Goal: Task Accomplishment & Management: Manage account settings

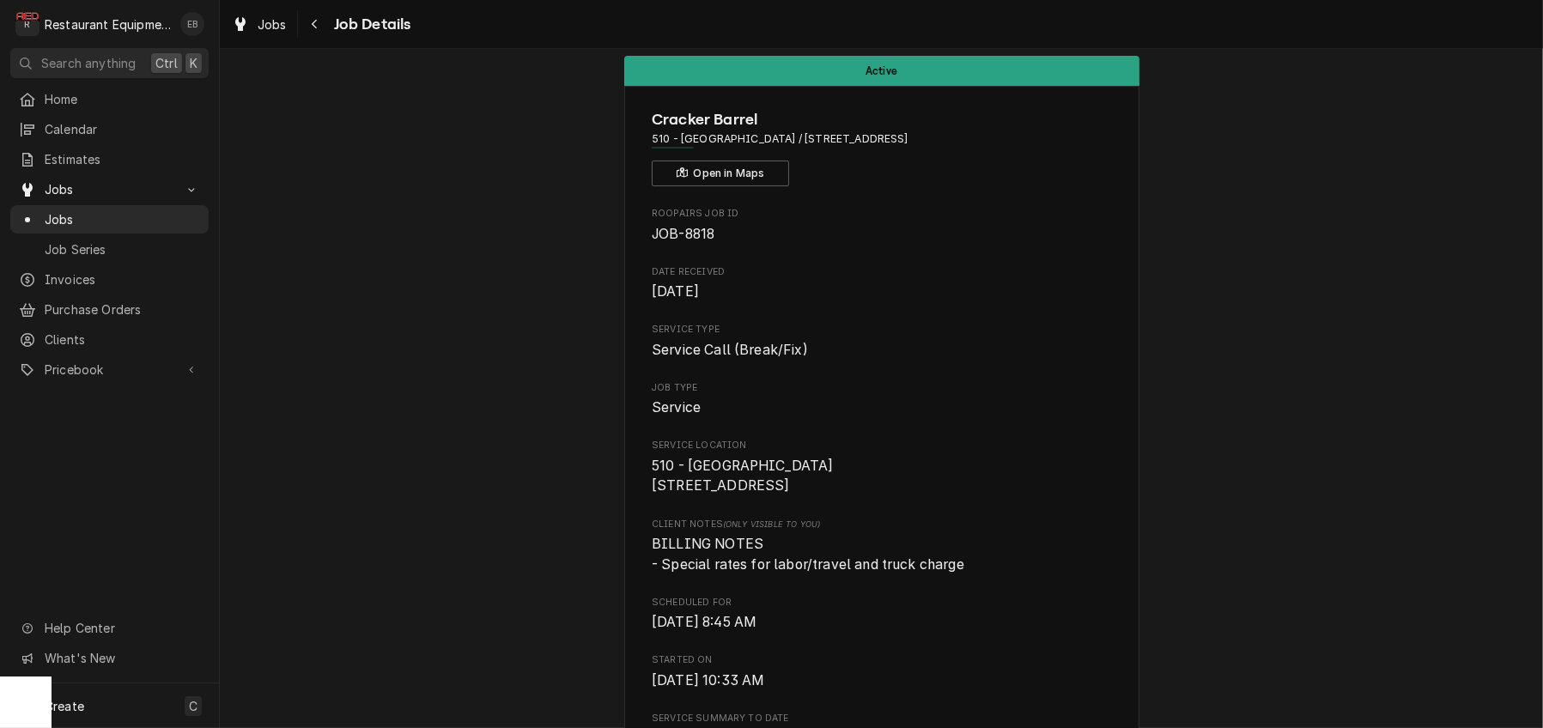
scroll to position [57, 0]
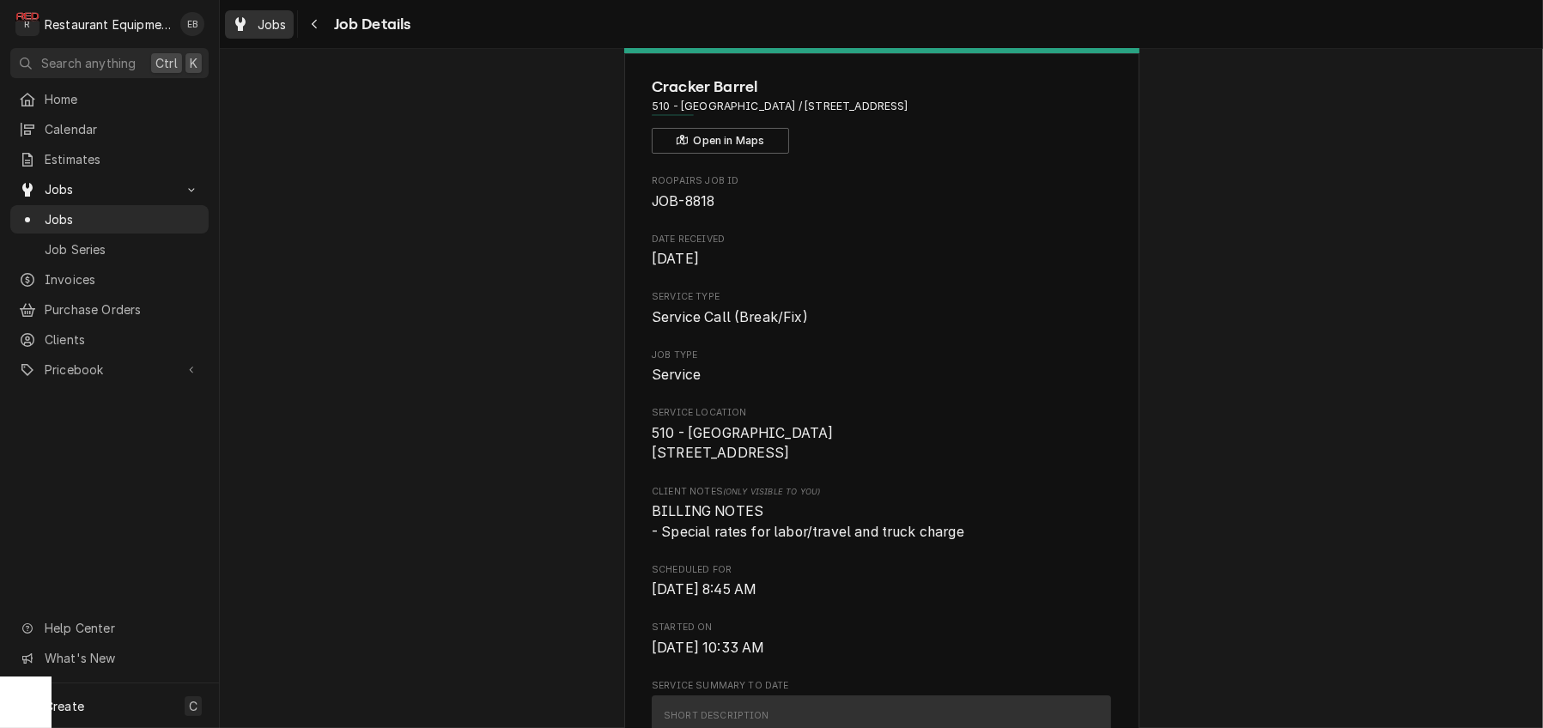
click at [280, 23] on span "Jobs" at bounding box center [272, 24] width 29 height 18
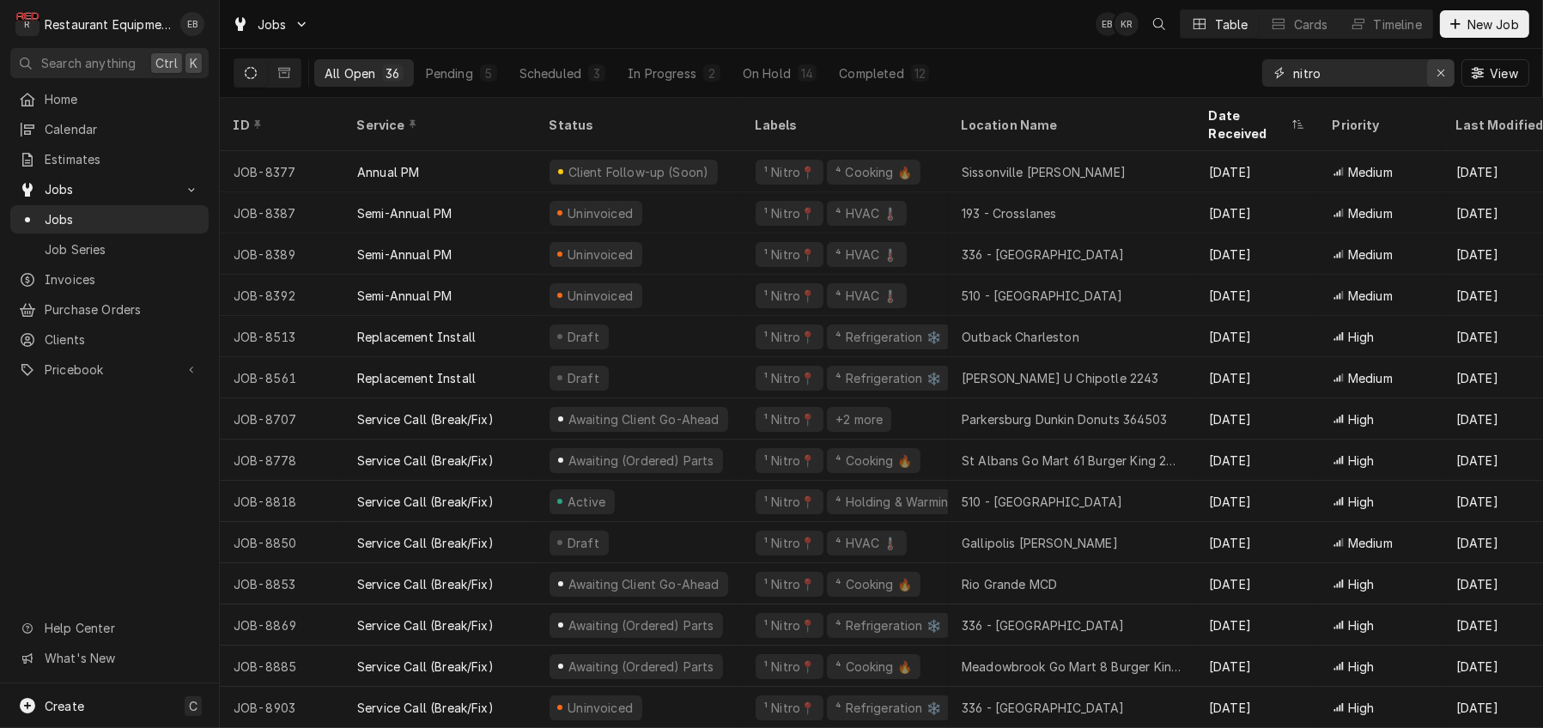
click at [1444, 83] on button "Erase input" at bounding box center [1440, 72] width 27 height 27
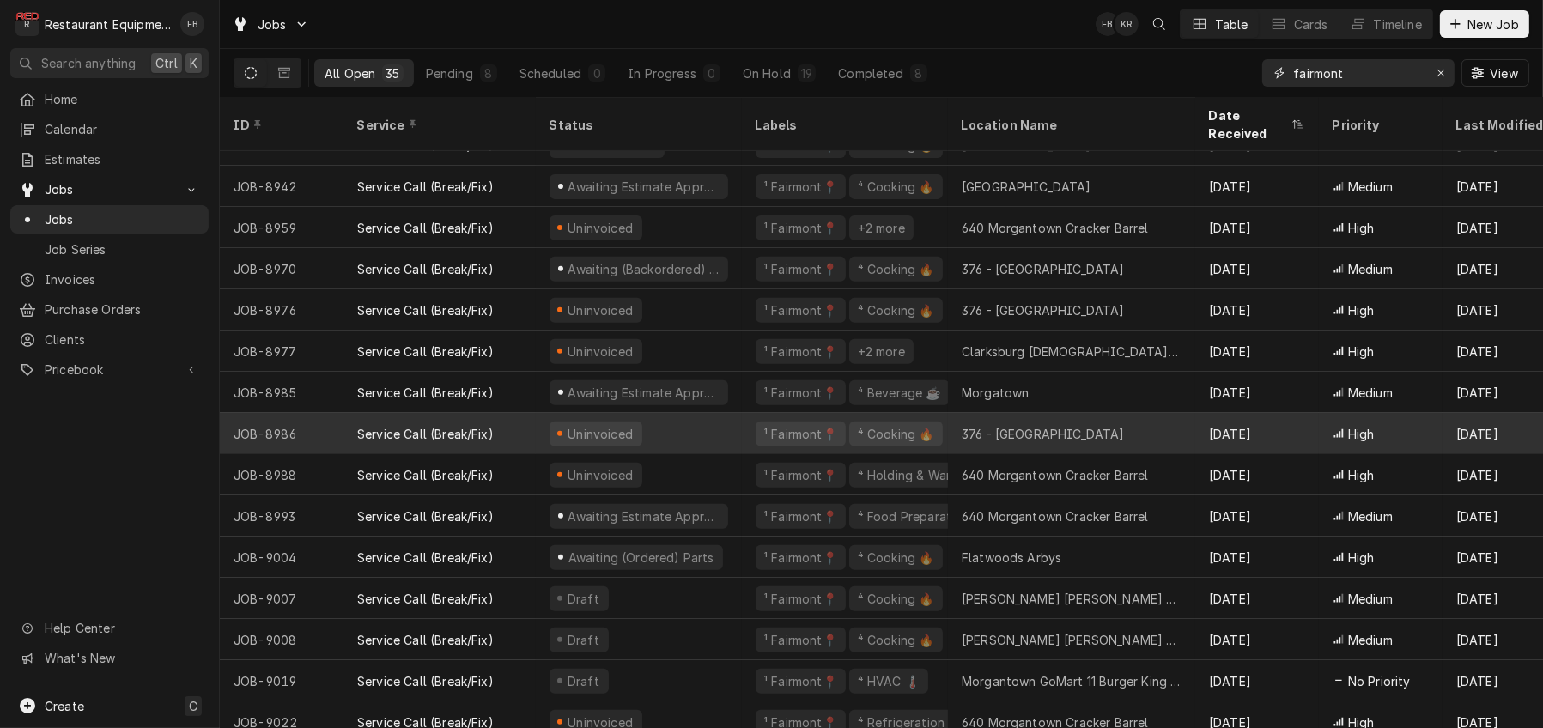
scroll to position [877, 0]
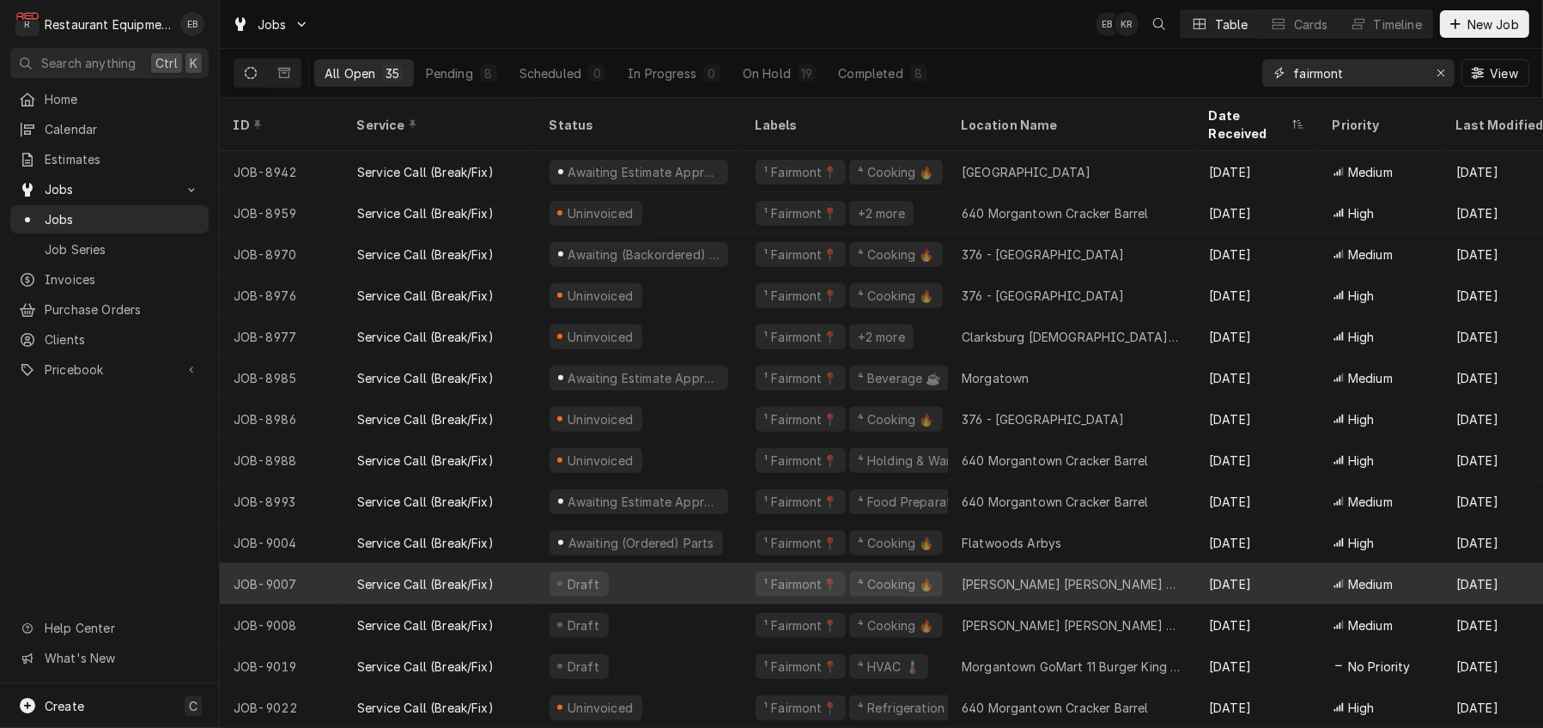
type input "fairmont"
click at [708, 568] on div "Draft" at bounding box center [639, 583] width 206 height 41
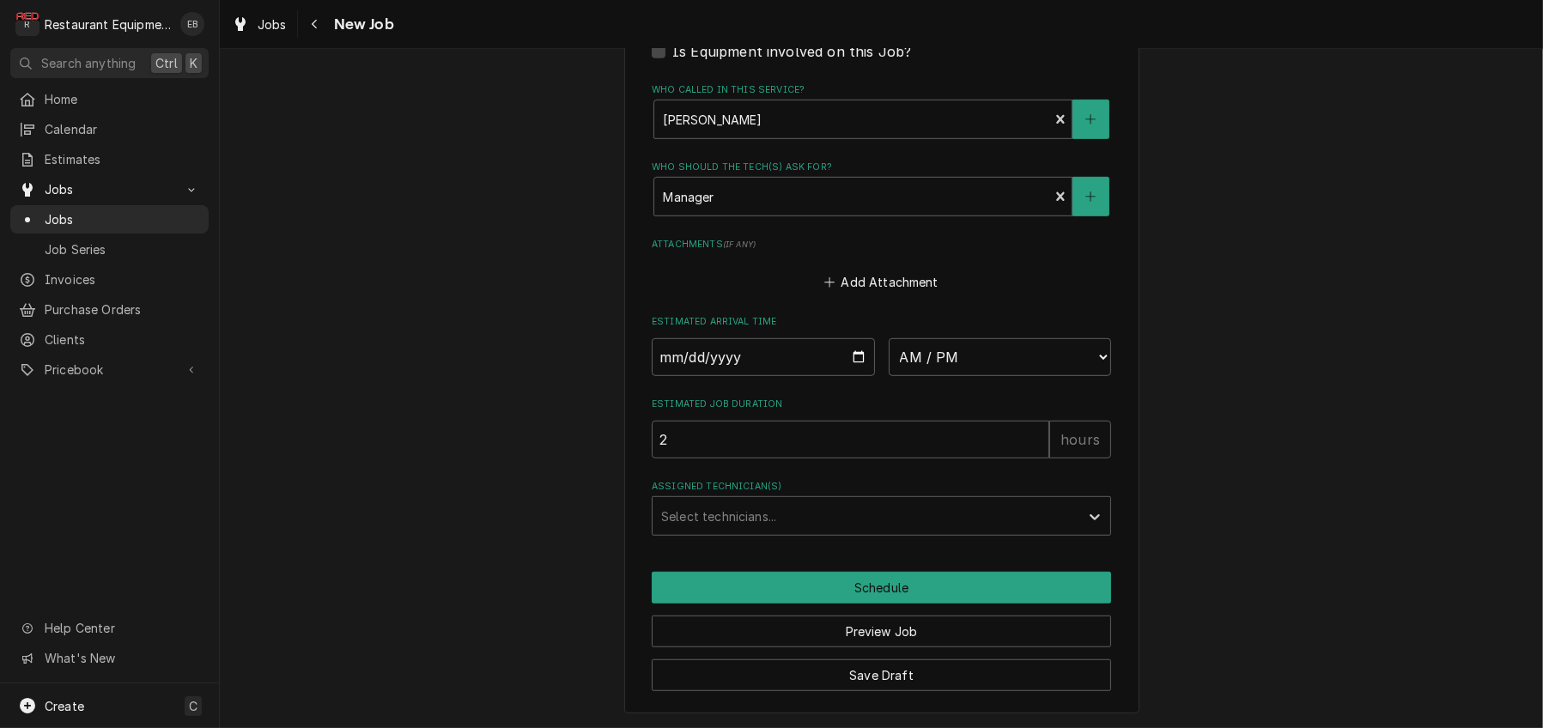
scroll to position [1488, 0]
click at [865, 338] on input "Date" at bounding box center [763, 357] width 223 height 38
type textarea "x"
type input "2025-09-26"
click at [986, 338] on select "AM / PM 6:00 AM 6:15 AM 6:30 AM 6:45 AM 7:00 AM 7:15 AM 7:30 AM 7:45 AM 8:00 AM…" at bounding box center [1000, 357] width 223 height 38
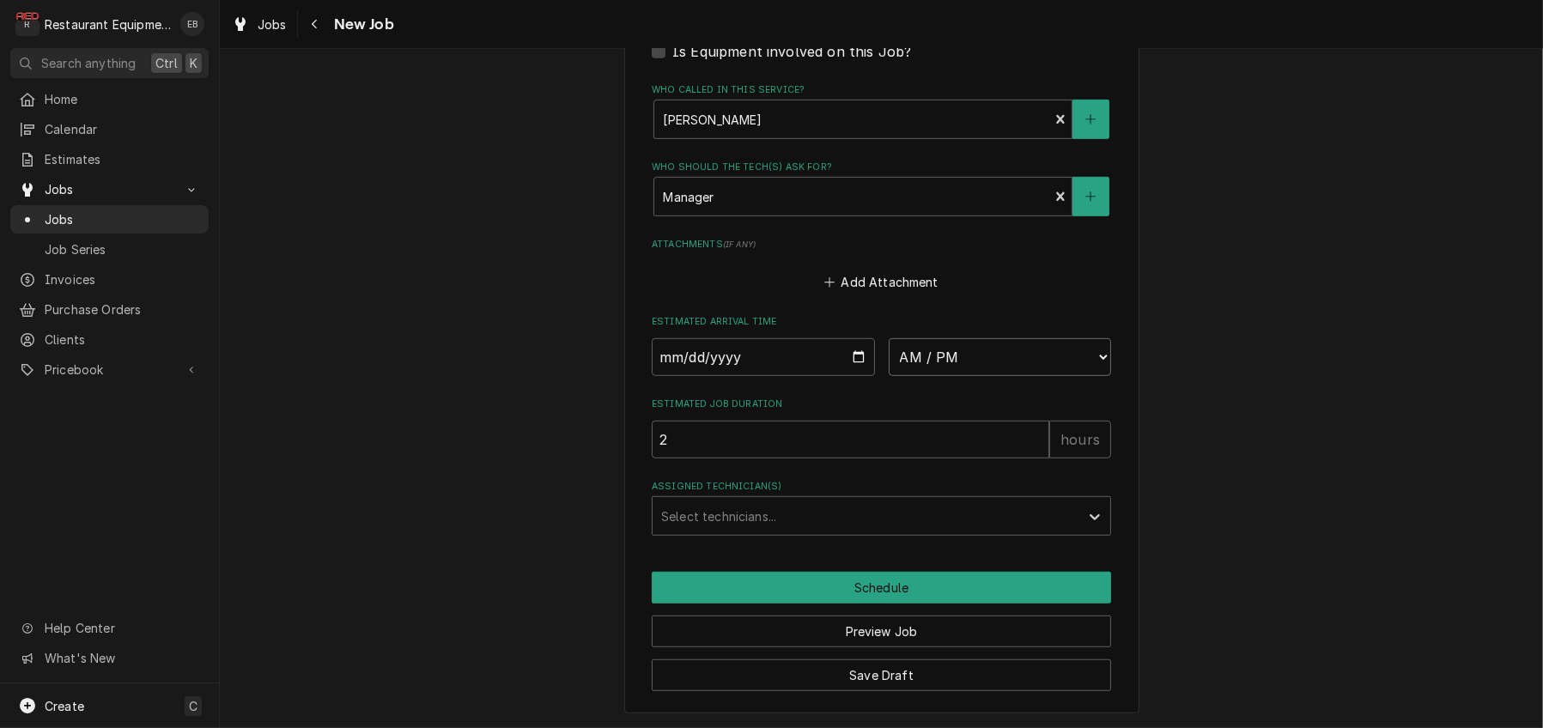
type textarea "x"
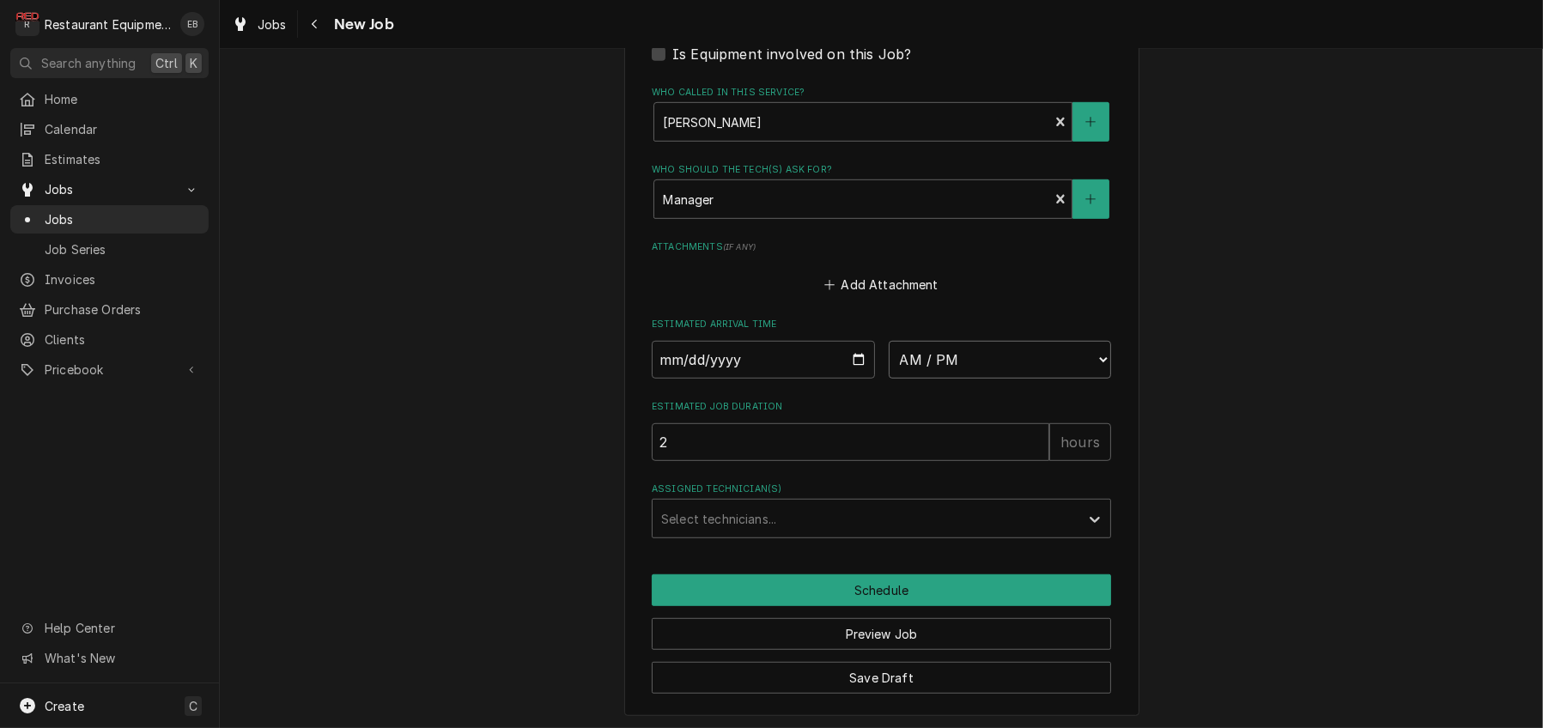
scroll to position [1220, 0]
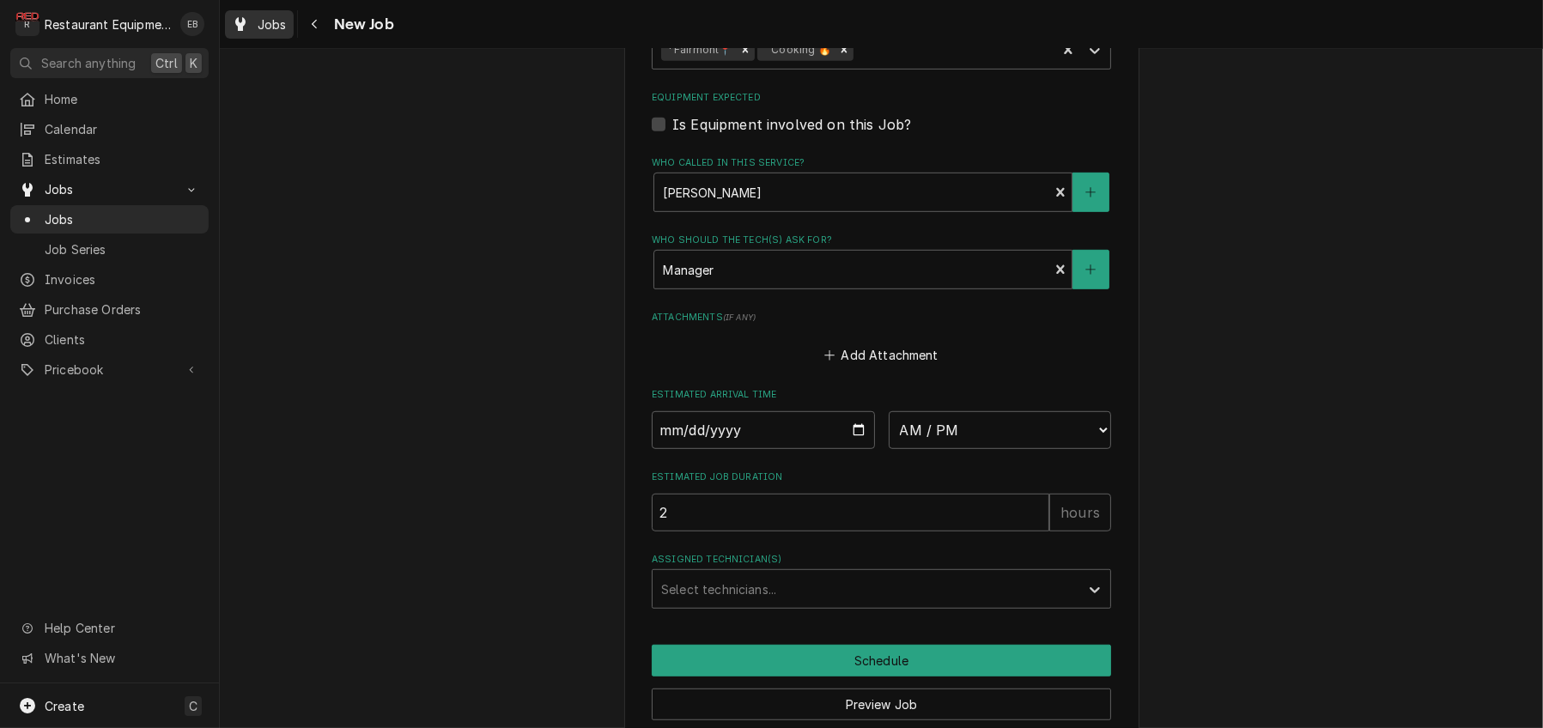
click at [283, 30] on span "Jobs" at bounding box center [272, 24] width 29 height 18
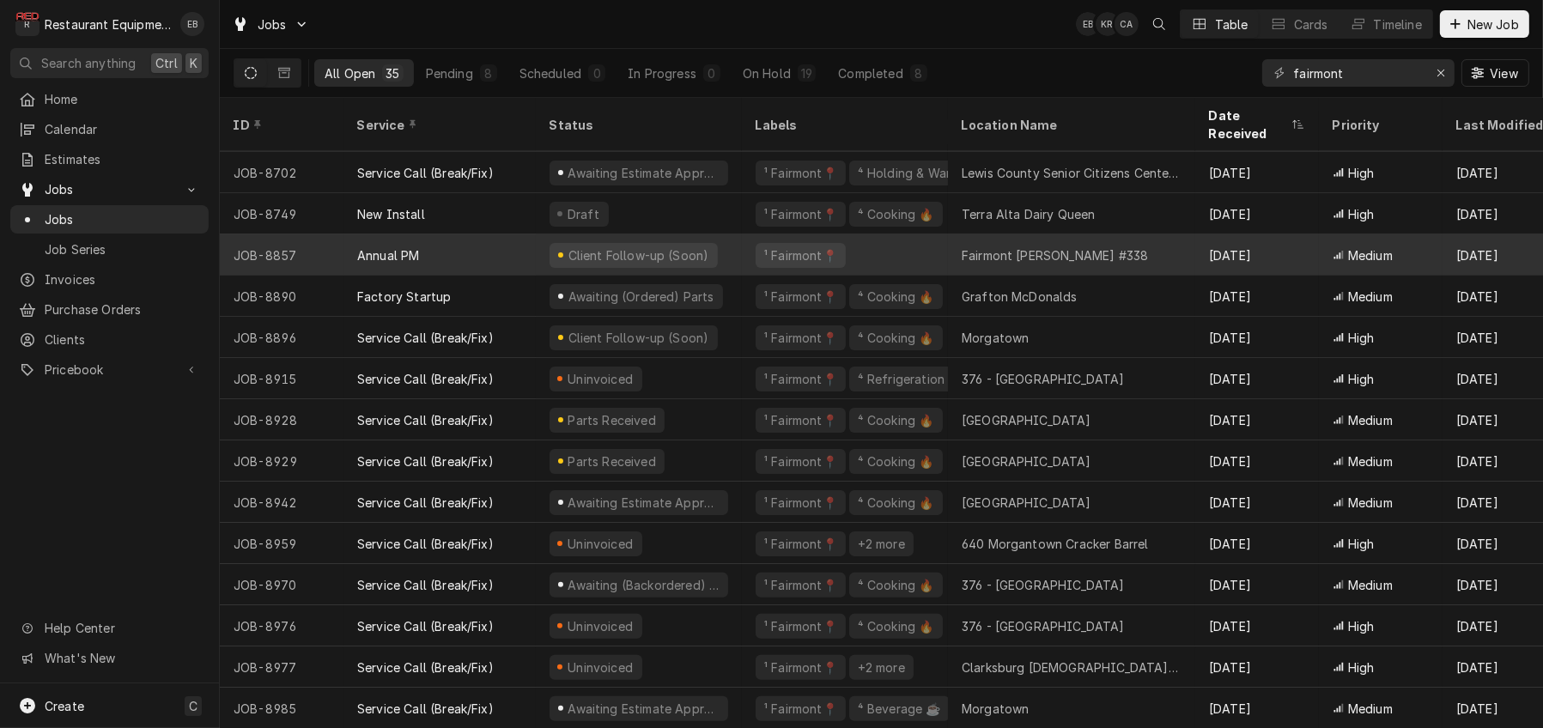
scroll to position [533, 0]
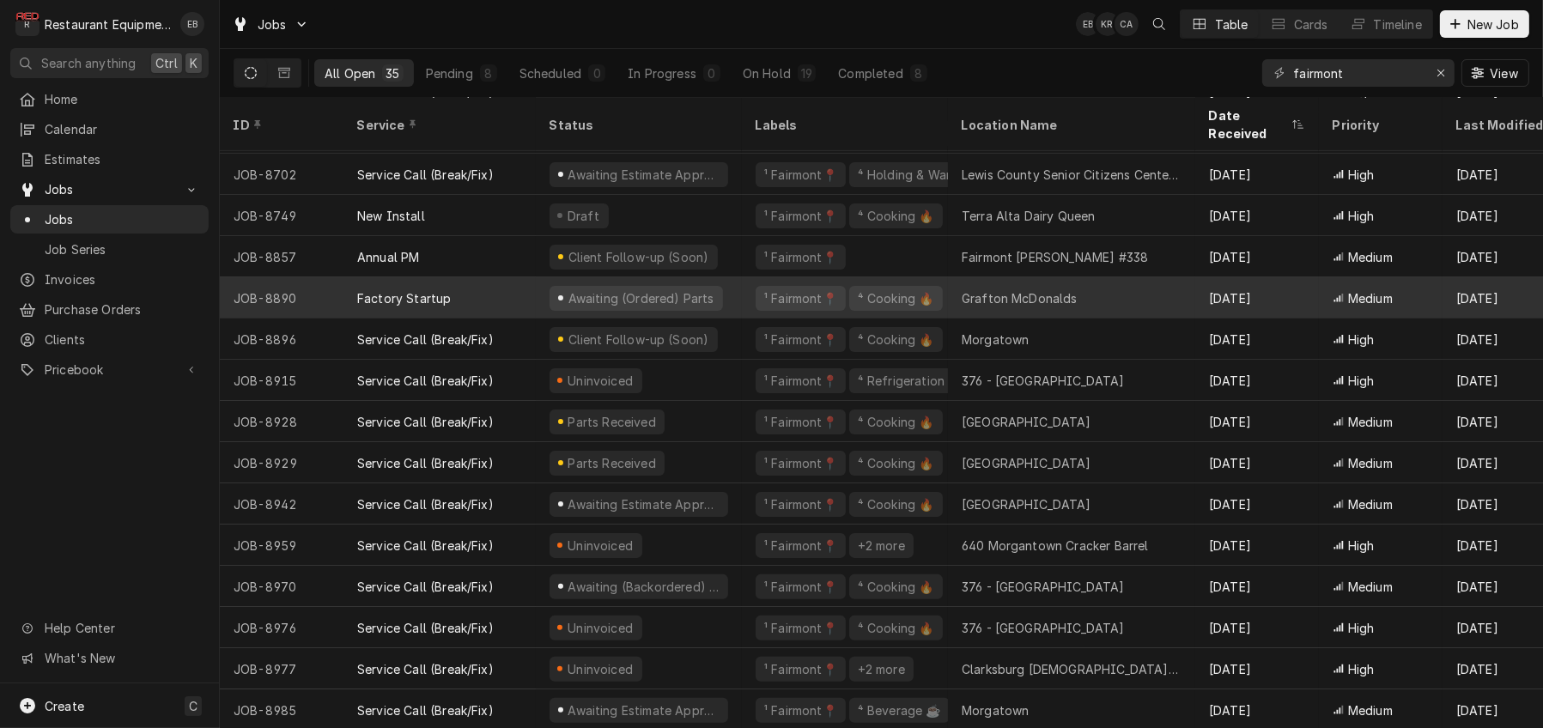
click at [756, 292] on div "¹ Fairmont📍 ⁴ Cooking 🔥" at bounding box center [845, 297] width 206 height 41
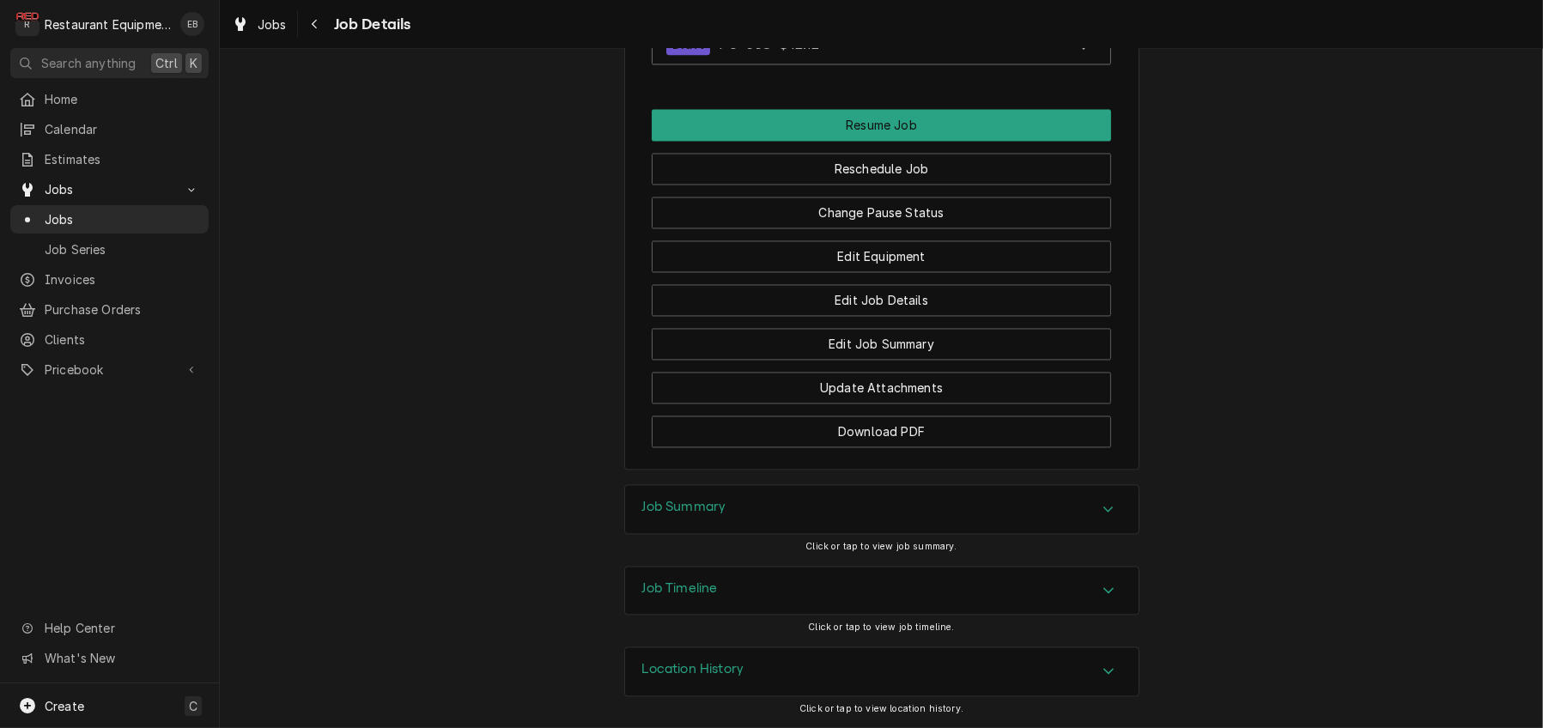
scroll to position [4521, 0]
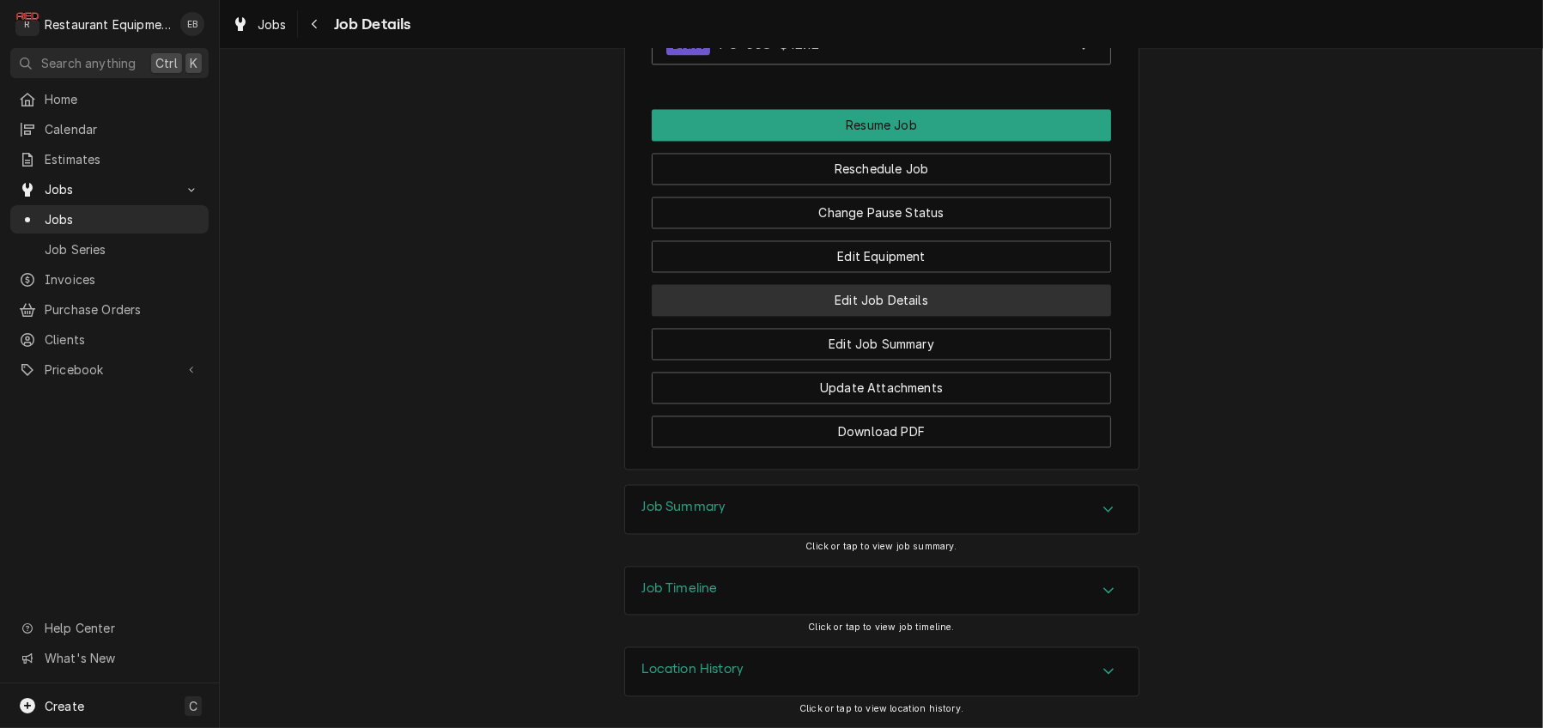
click at [864, 311] on button "Edit Job Details" at bounding box center [881, 300] width 459 height 32
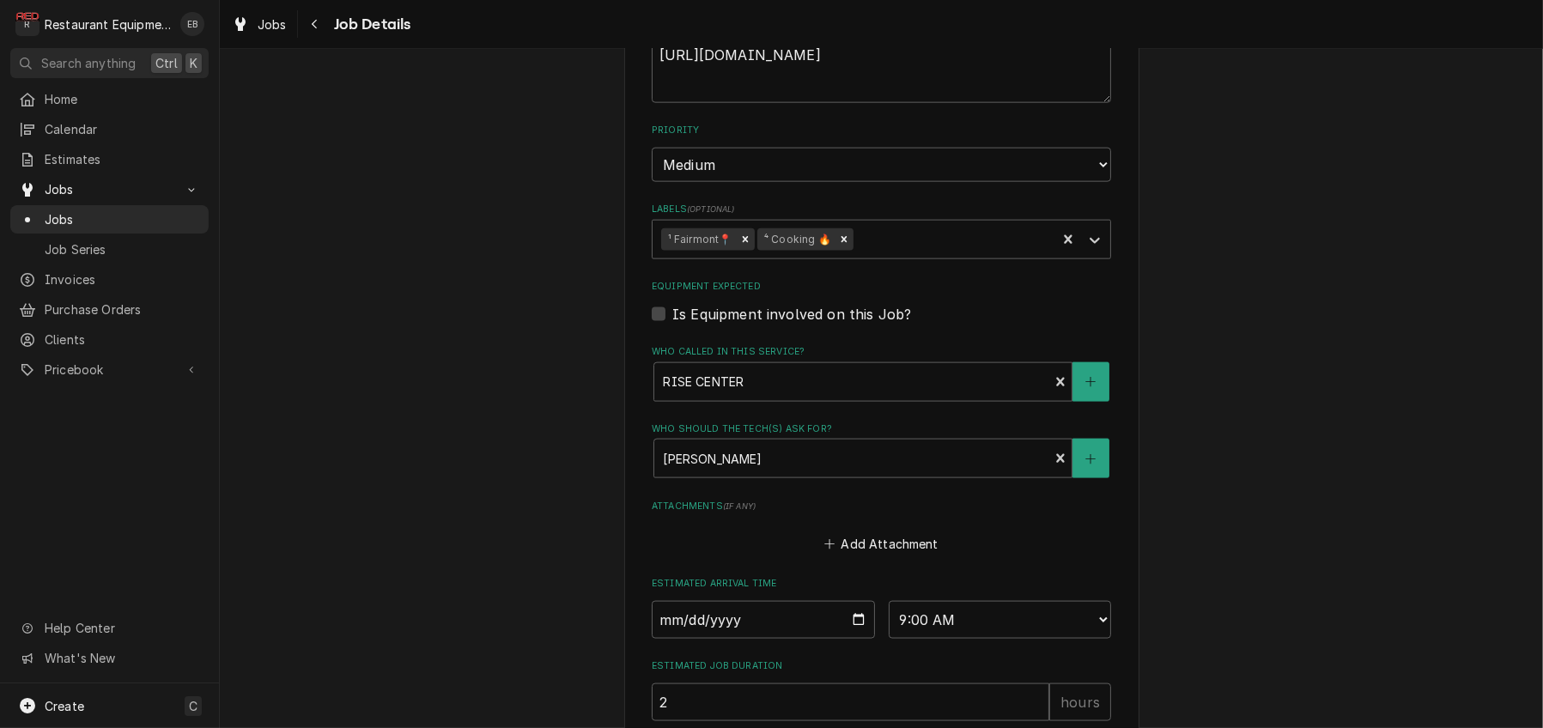
scroll to position [3131, 0]
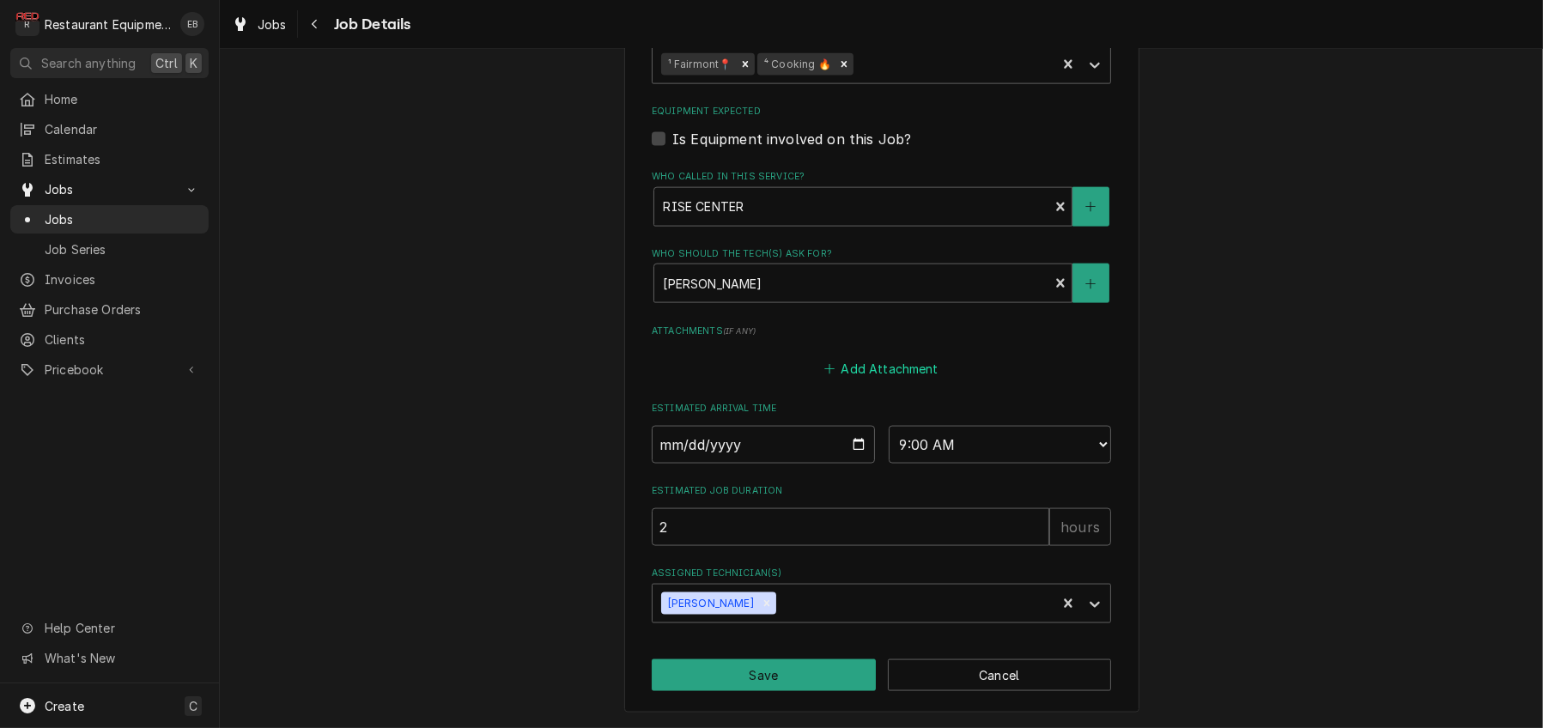
click at [852, 357] on button "Add Attachment" at bounding box center [882, 369] width 120 height 24
type textarea "x"
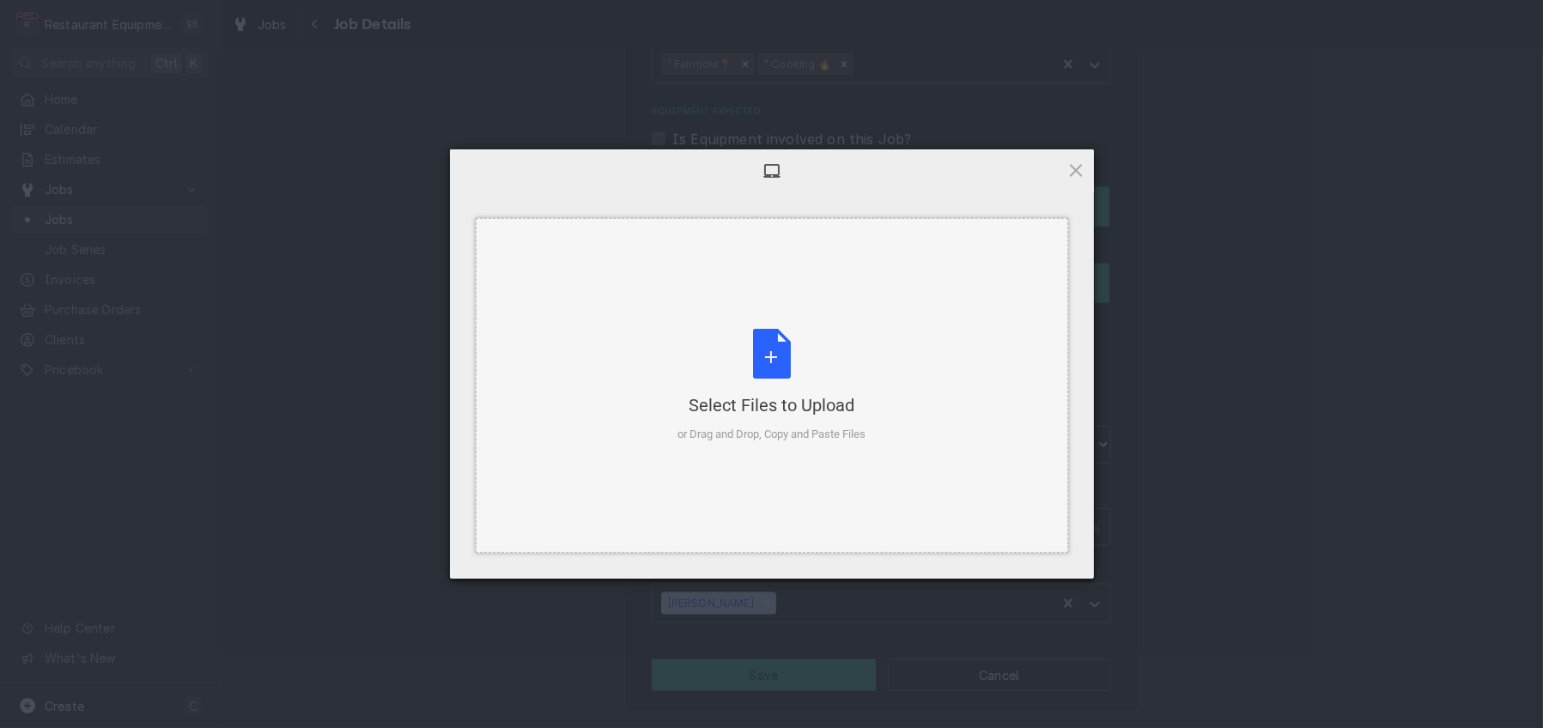
click at [788, 385] on div "Select Files to Upload or Drag and Drop, Copy and Paste Files" at bounding box center [771, 386] width 188 height 114
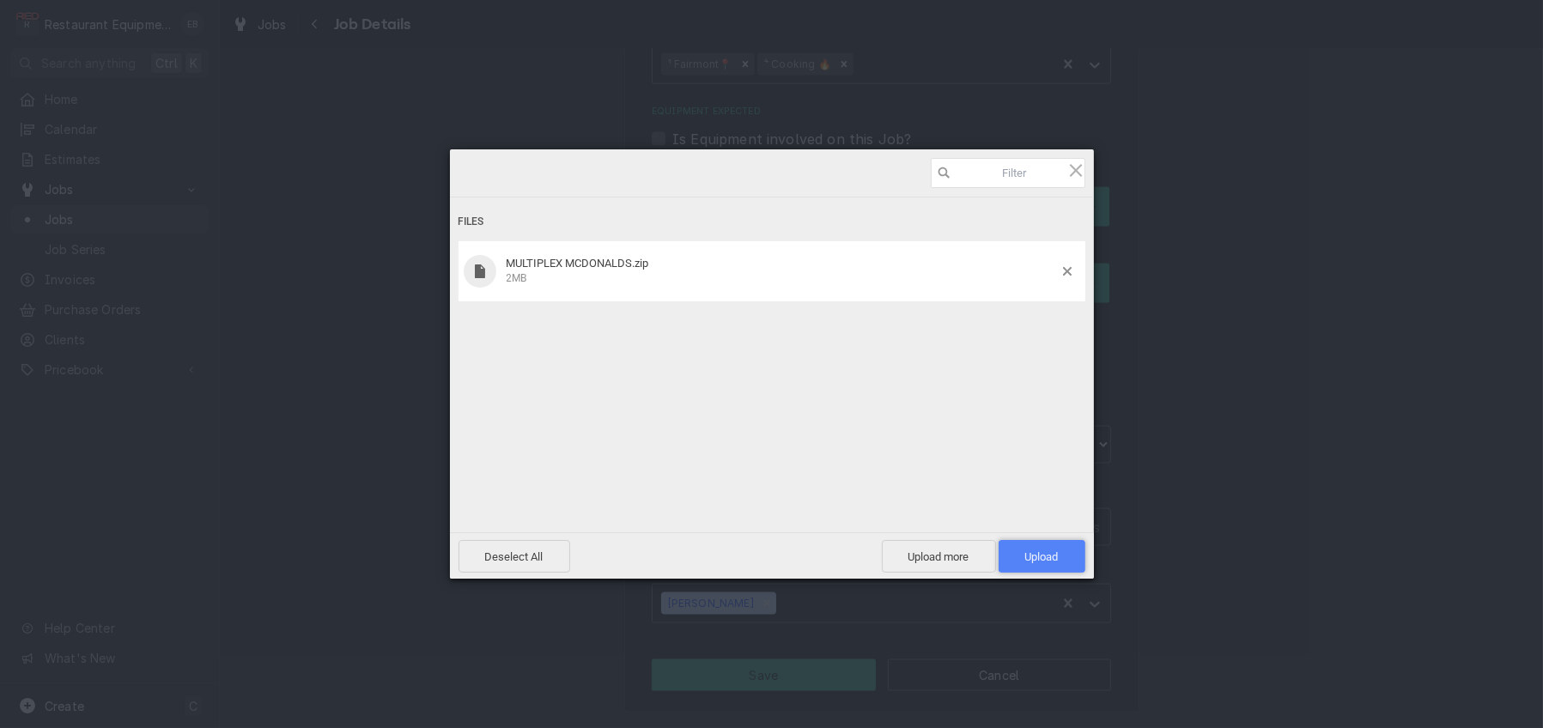
click at [1004, 551] on span "Upload 1" at bounding box center [1041, 556] width 87 height 33
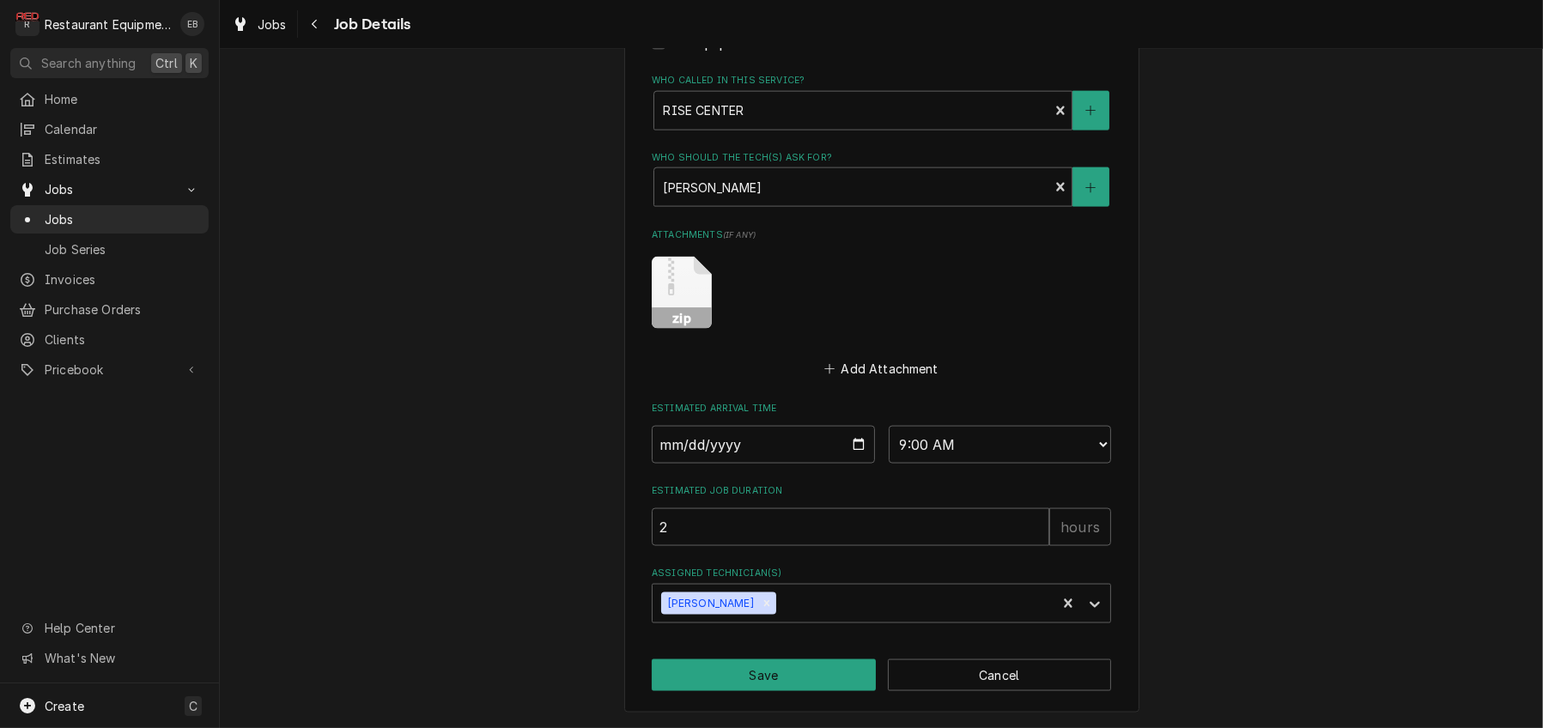
scroll to position [3234, 0]
click at [867, 667] on button "Save" at bounding box center [764, 675] width 224 height 32
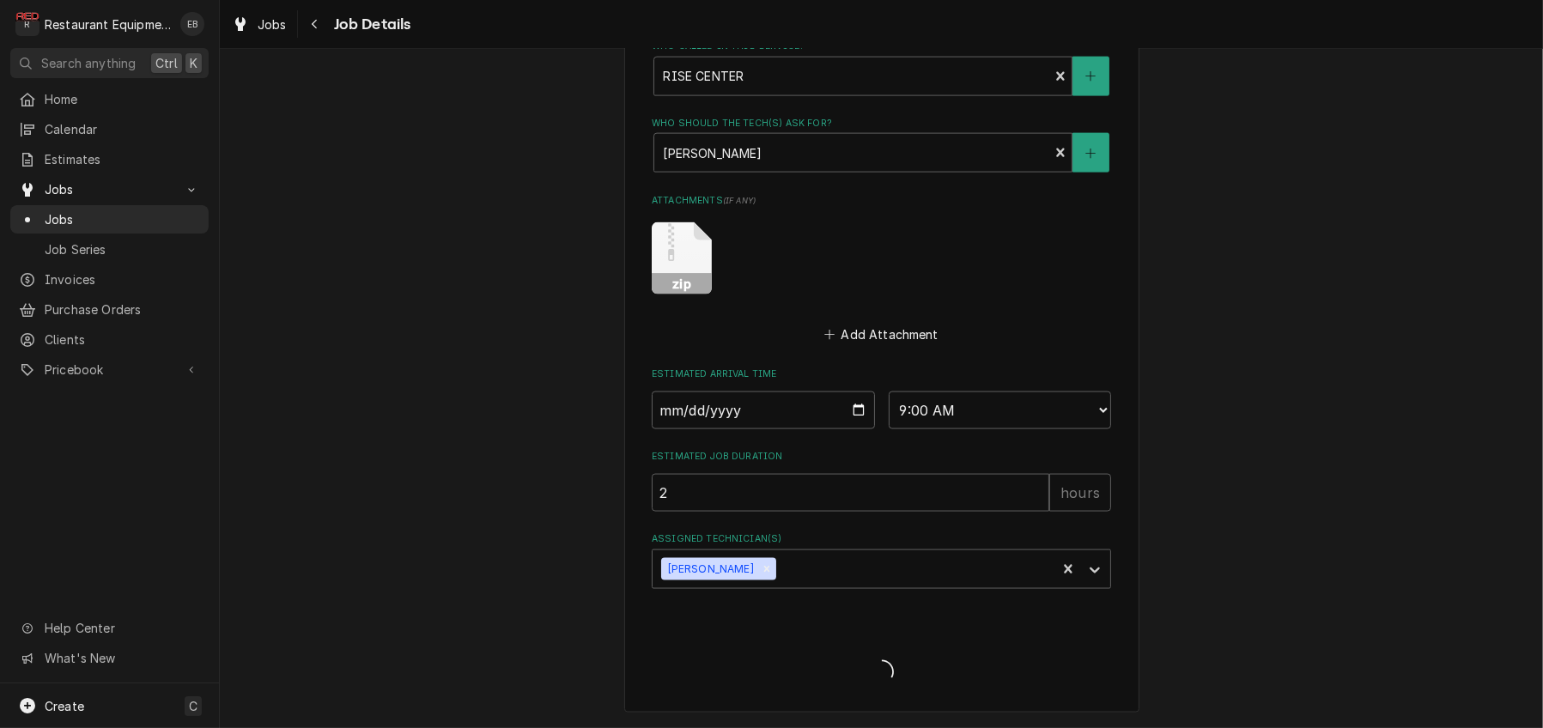
type textarea "x"
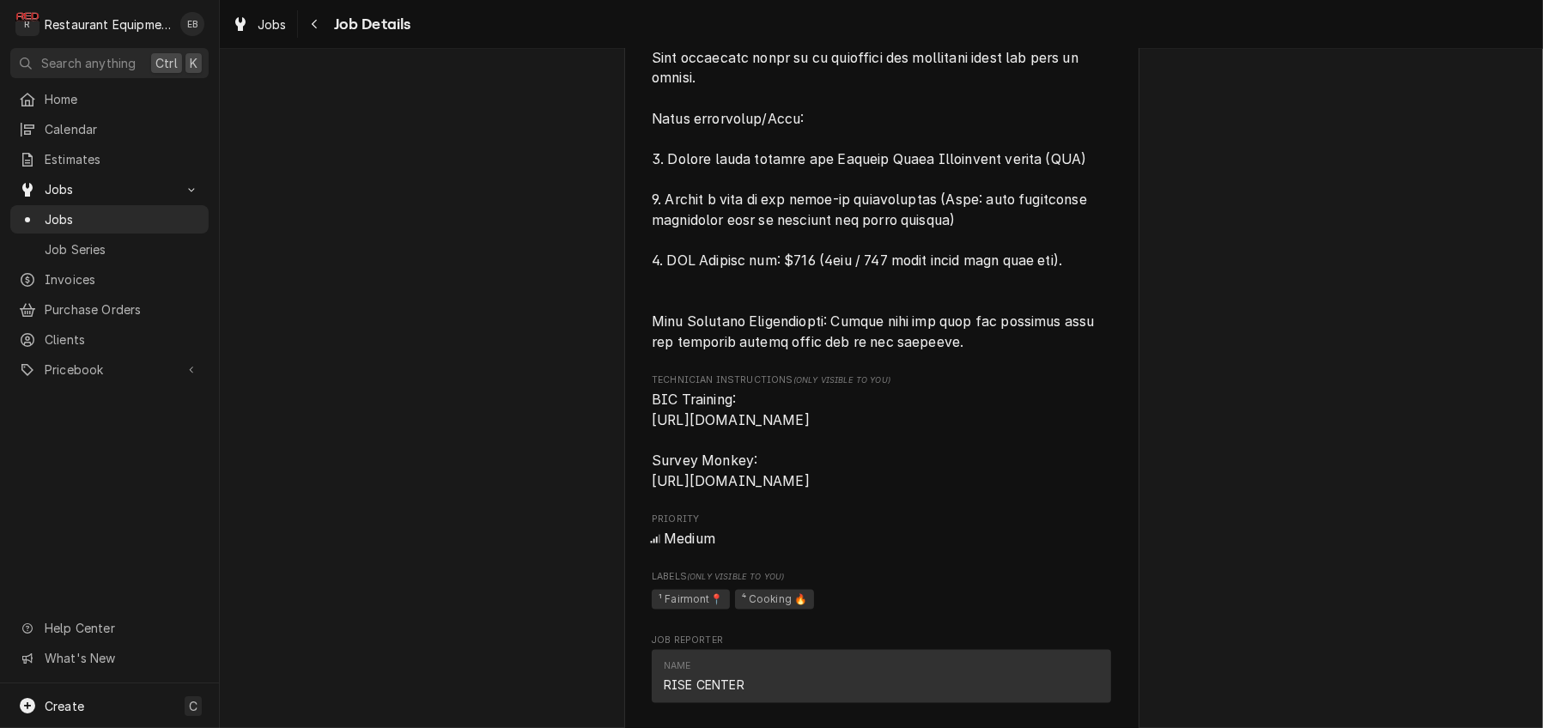
scroll to position [3091, 0]
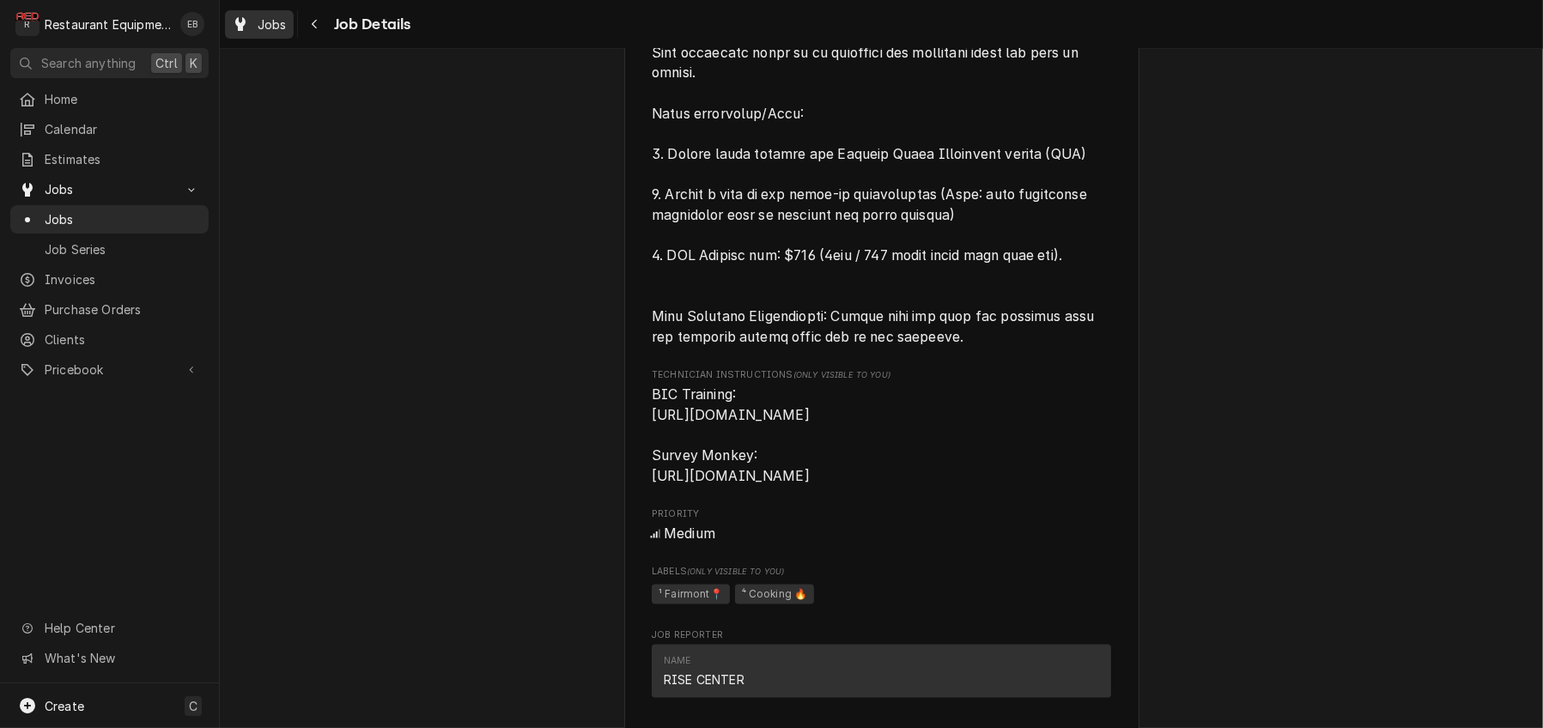
click at [280, 30] on span "Jobs" at bounding box center [272, 24] width 29 height 18
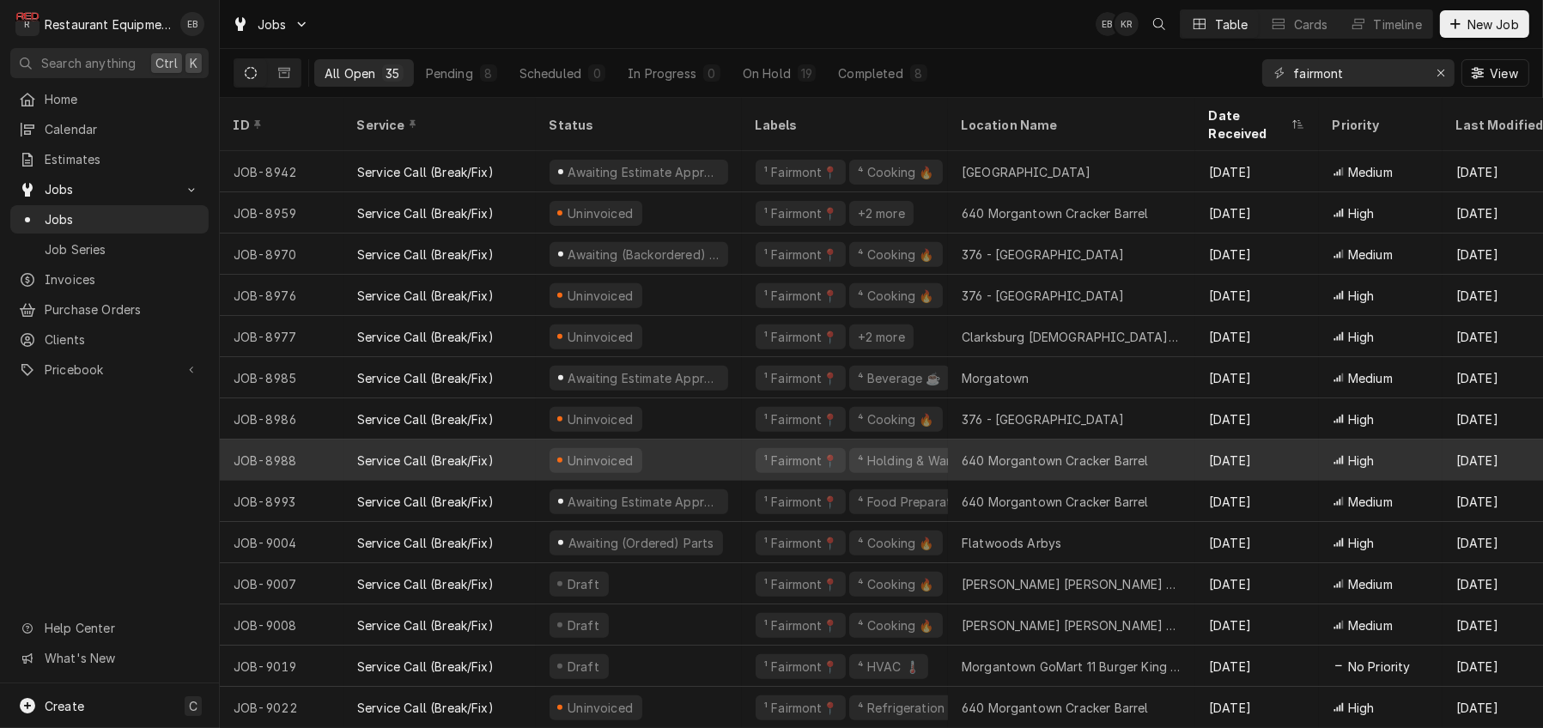
scroll to position [877, 0]
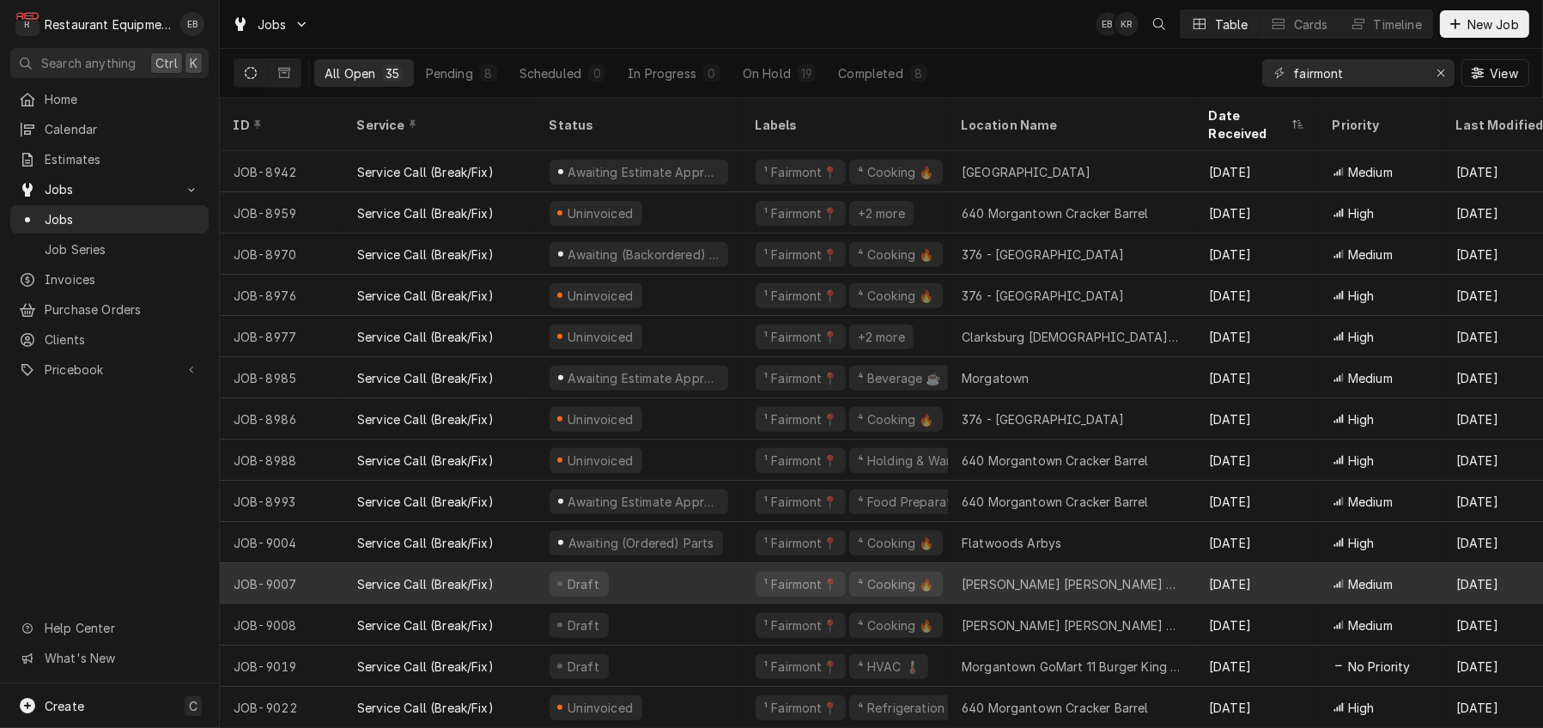
click at [742, 573] on div "Draft" at bounding box center [639, 583] width 206 height 41
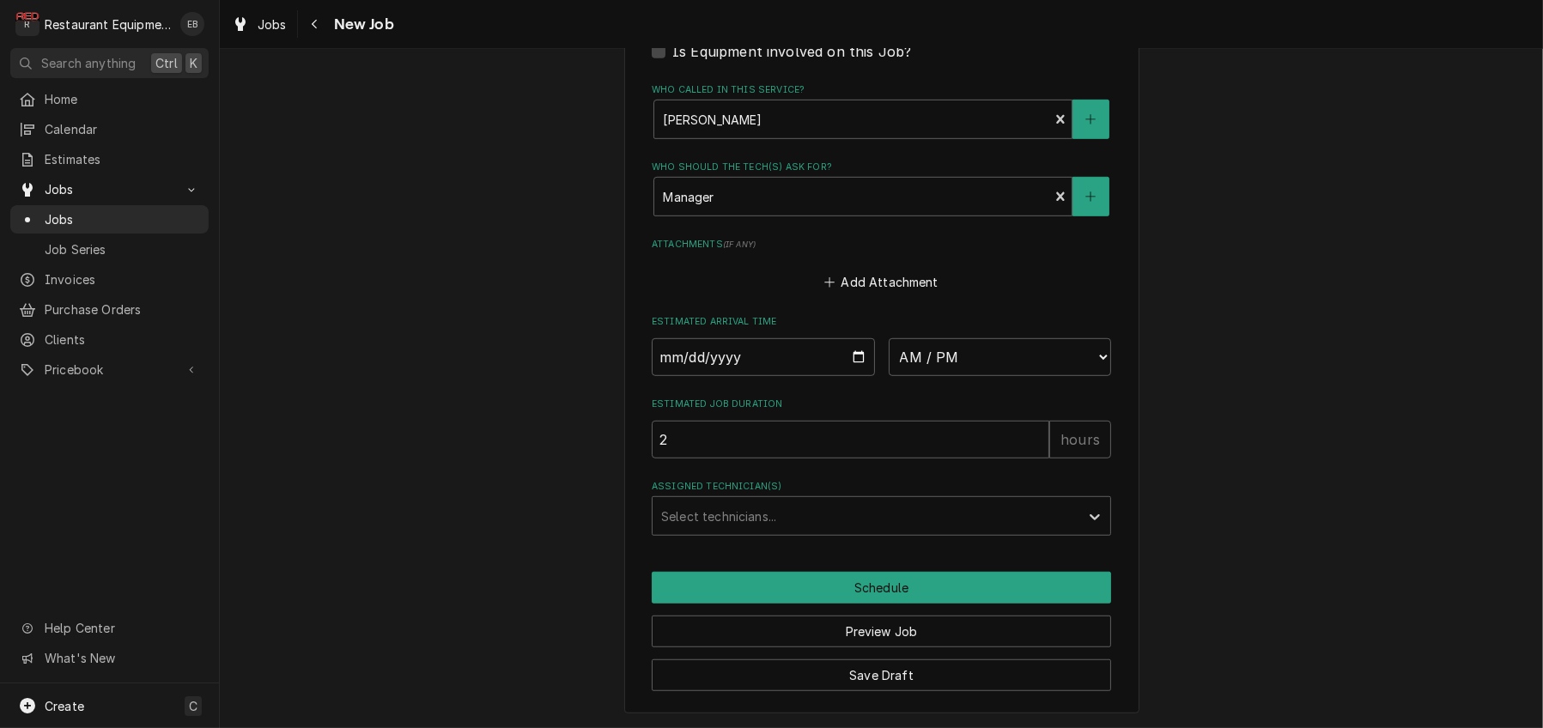
scroll to position [1507, 0]
click at [866, 338] on input "Date" at bounding box center [763, 357] width 223 height 38
click at [852, 338] on input "Date" at bounding box center [763, 357] width 223 height 38
type textarea "x"
type input "[DATE]"
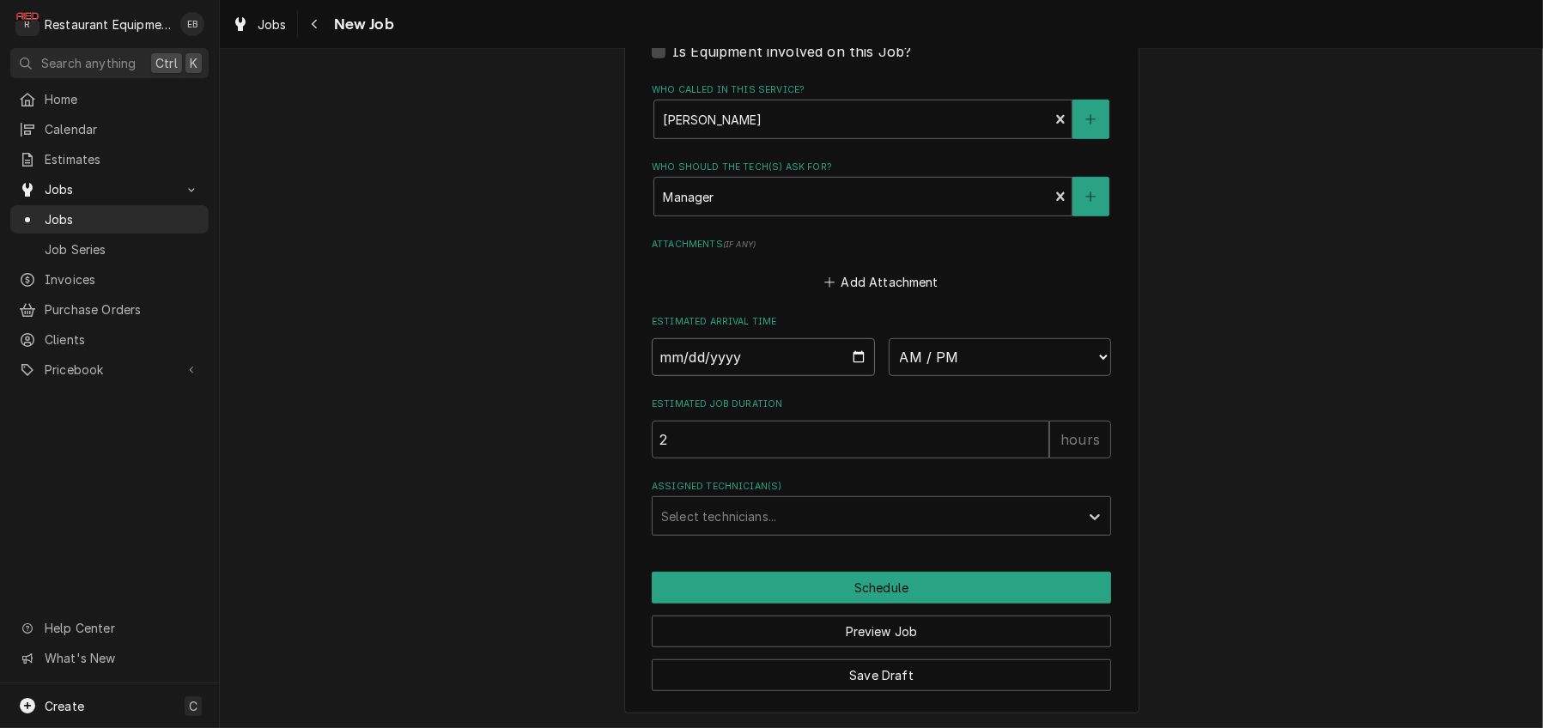
type textarea "x"
click at [1010, 338] on select "AM / PM 6:00 AM 6:15 AM 6:30 AM 6:45 AM 7:00 AM 7:15 AM 7:30 AM 7:45 AM 8:00 AM…" at bounding box center [1000, 357] width 223 height 38
select select "13:00:00"
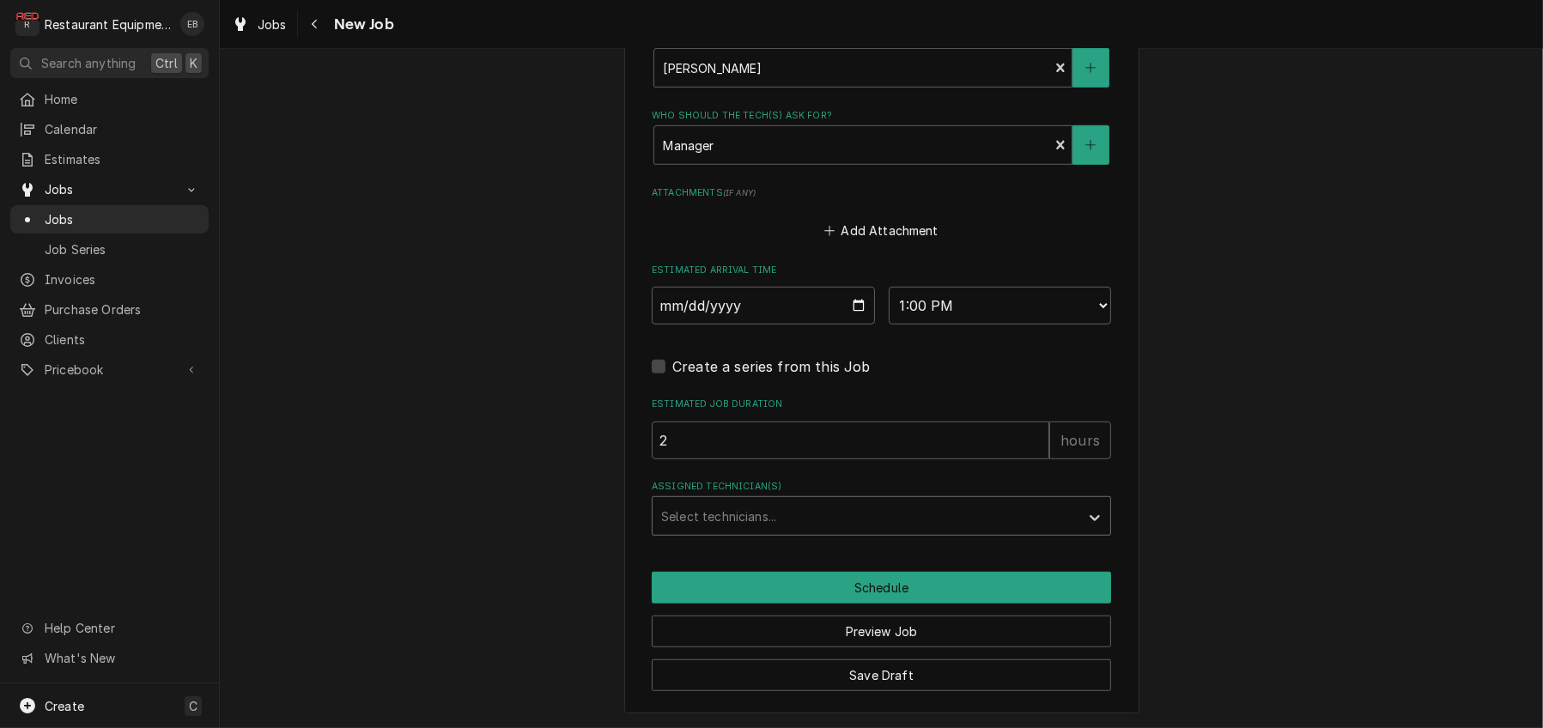
click at [809, 531] on div "Assigned Technician(s)" at bounding box center [866, 516] width 410 height 31
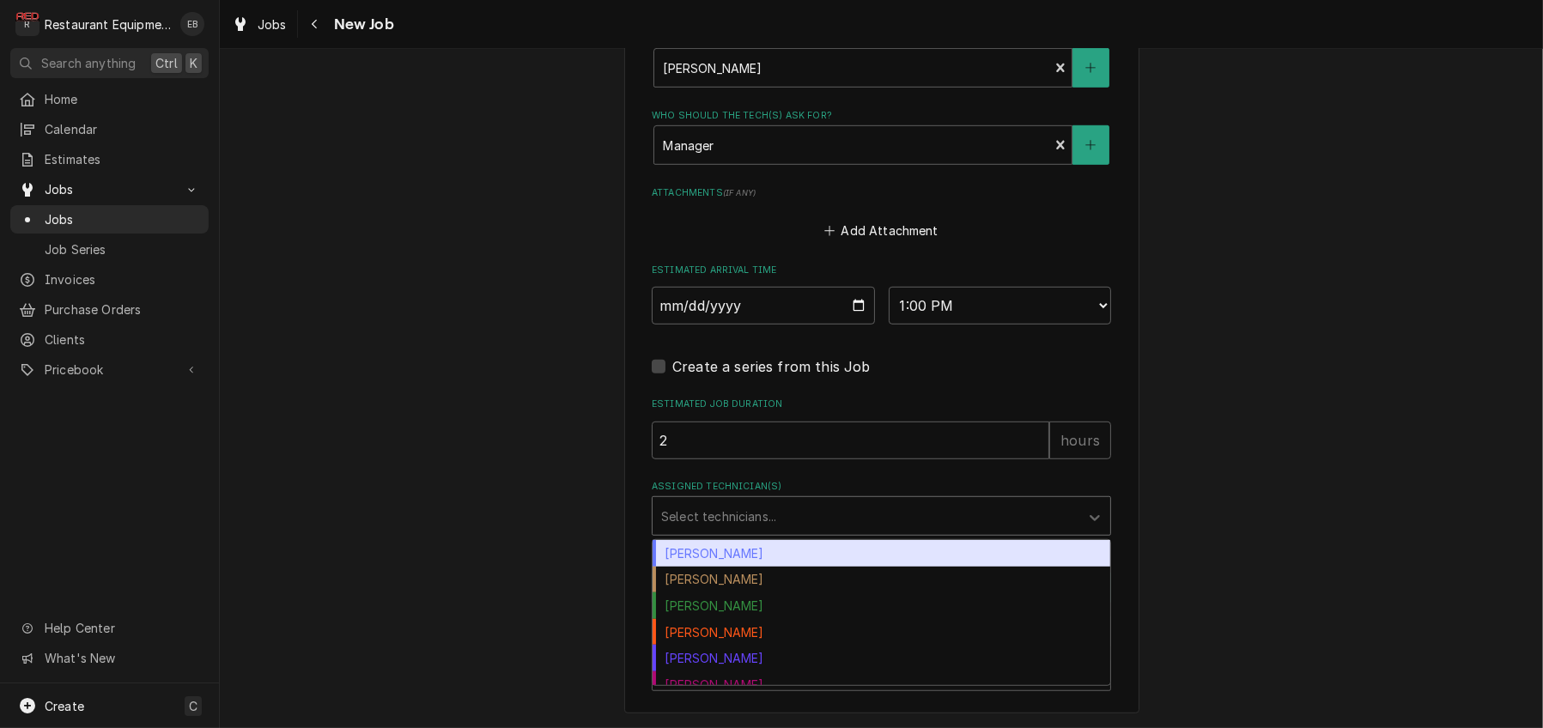
click at [777, 567] on div "Bryan Sanders" at bounding box center [881, 553] width 458 height 27
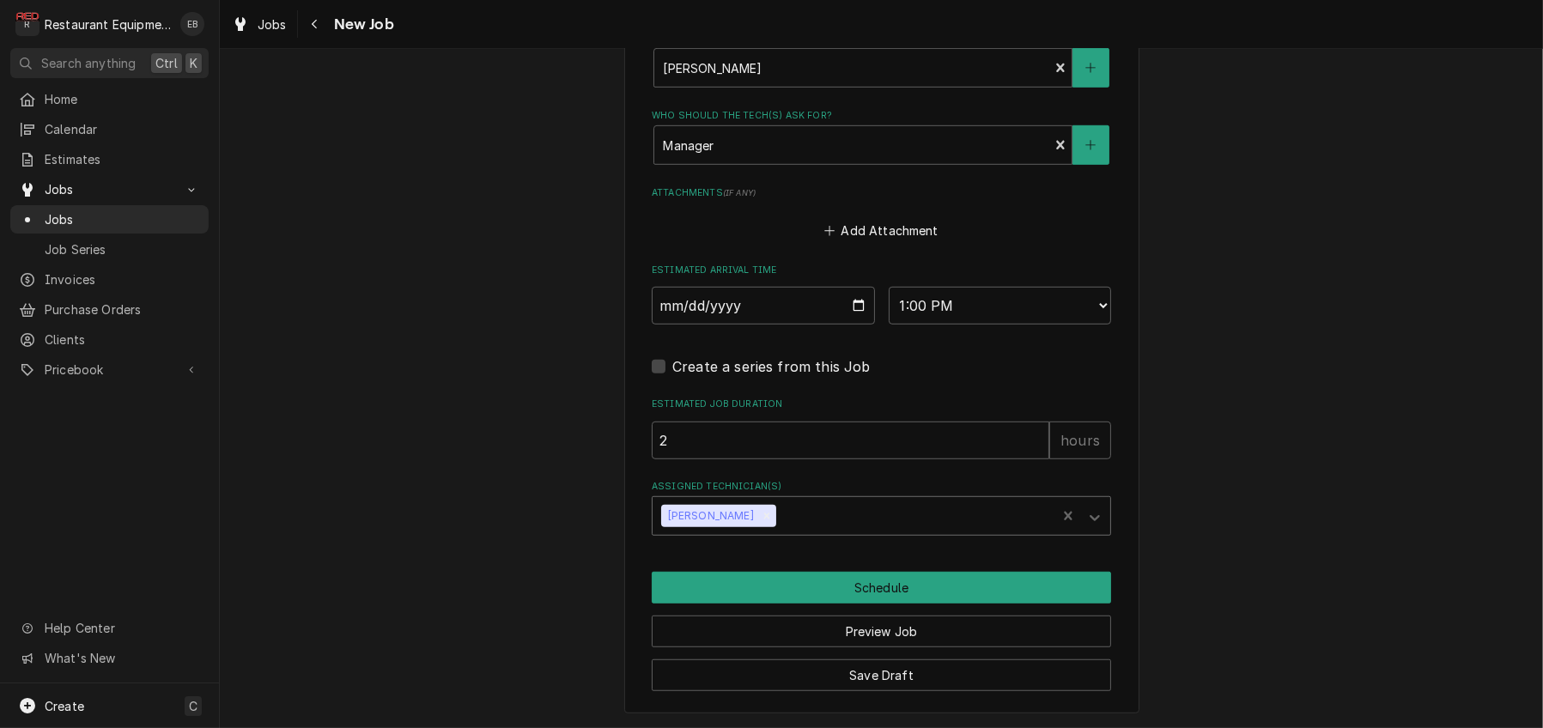
scroll to position [1561, 0]
type textarea "x"
click at [880, 508] on div "Assigned Technician(s)" at bounding box center [866, 516] width 410 height 31
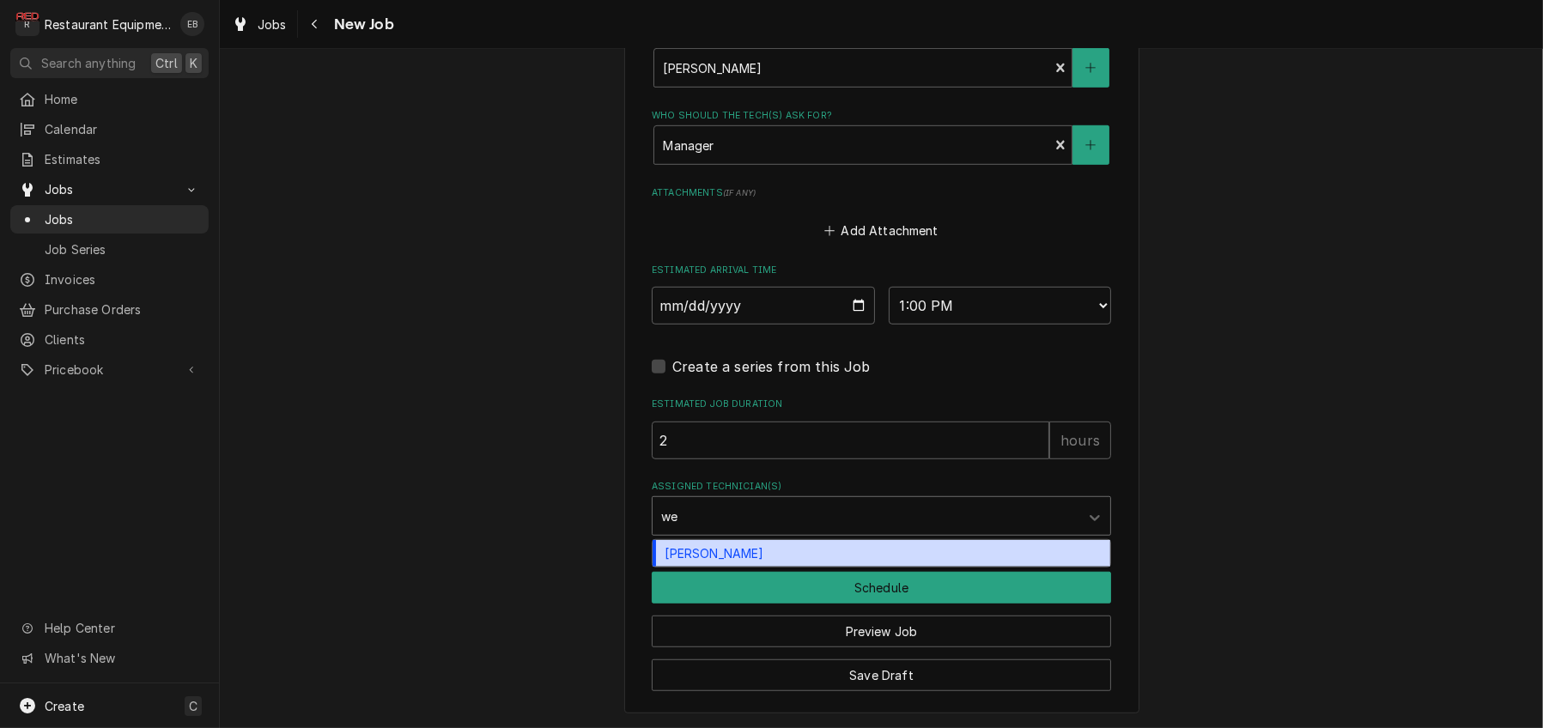
type input "wes"
click at [781, 540] on div "Wesley Fisher" at bounding box center [881, 553] width 458 height 27
type textarea "x"
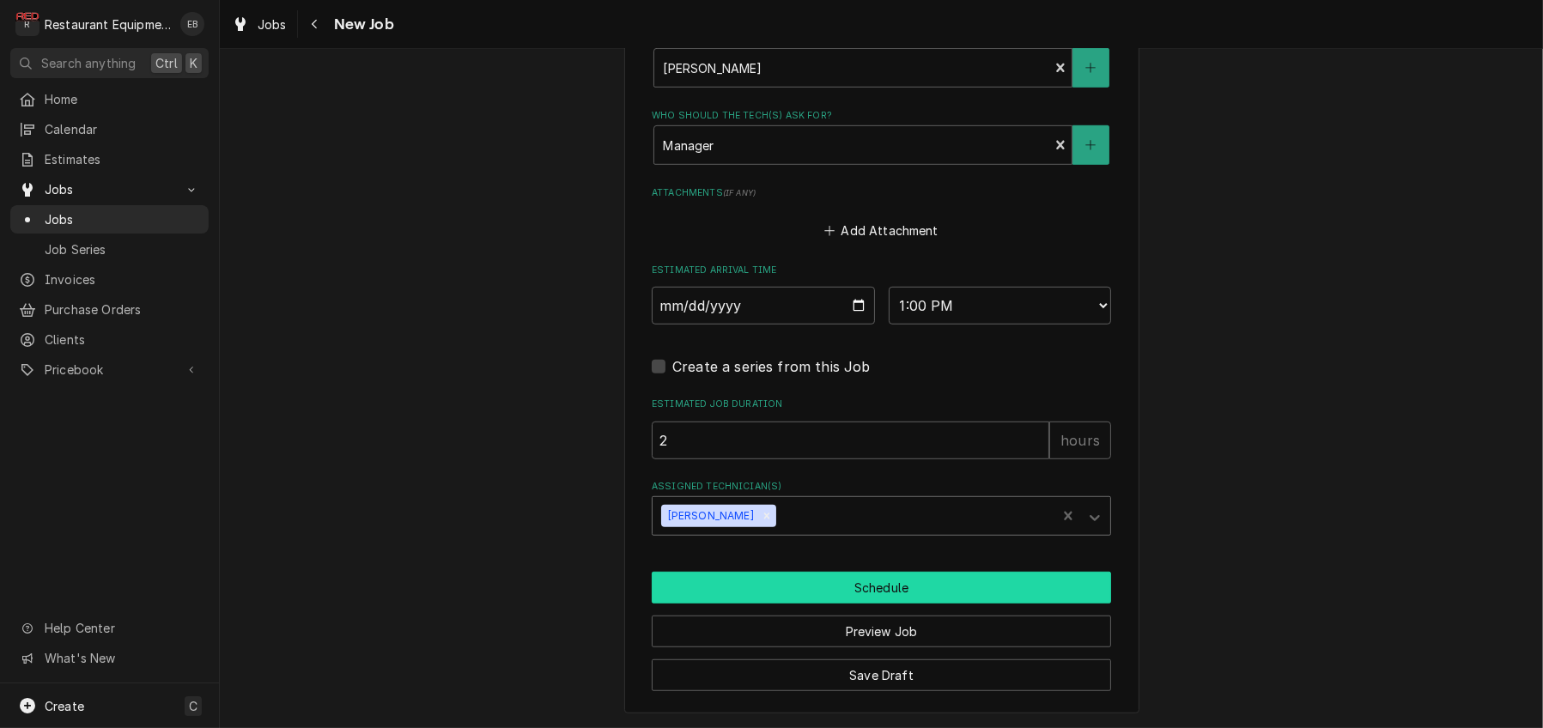
click at [783, 572] on button "Schedule" at bounding box center [881, 588] width 459 height 32
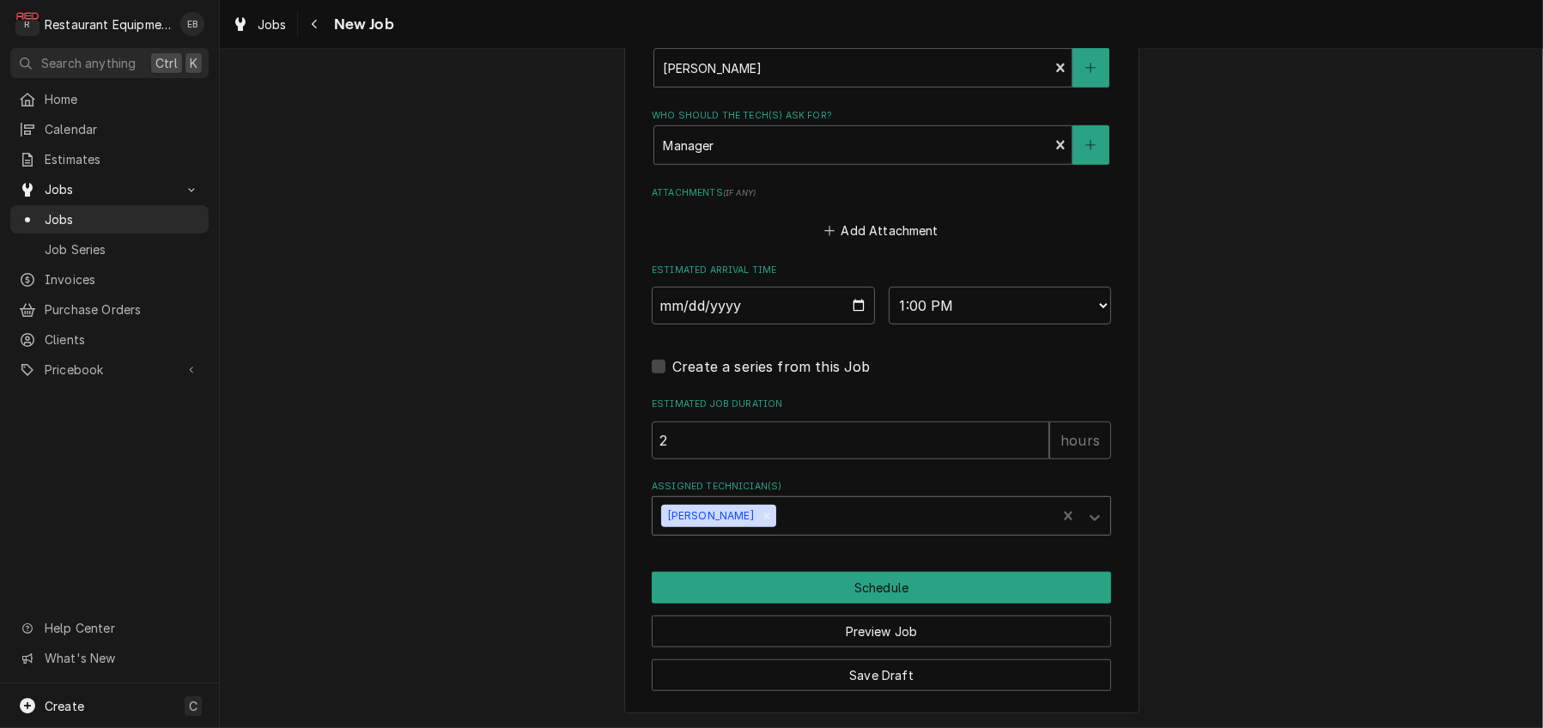
scroll to position [1496, 0]
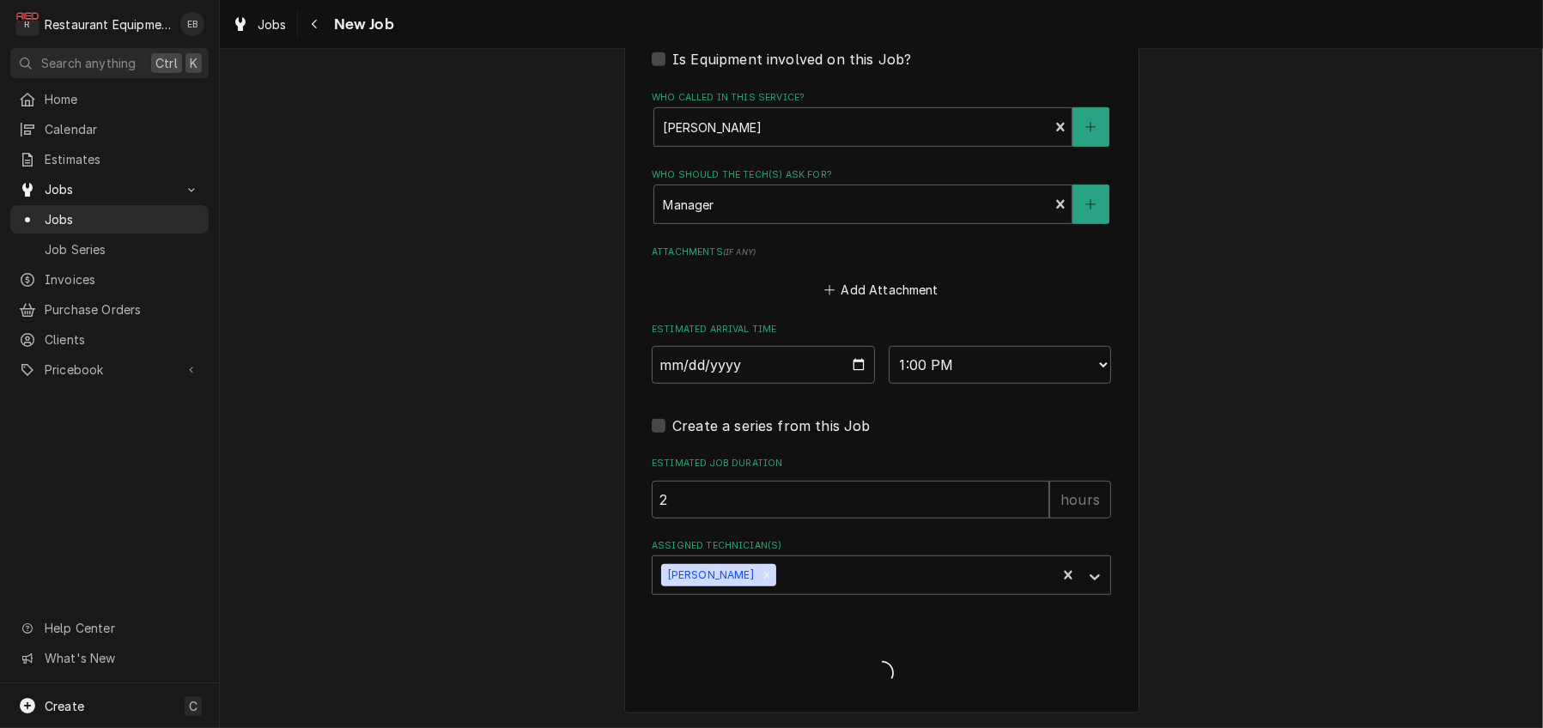
type textarea "x"
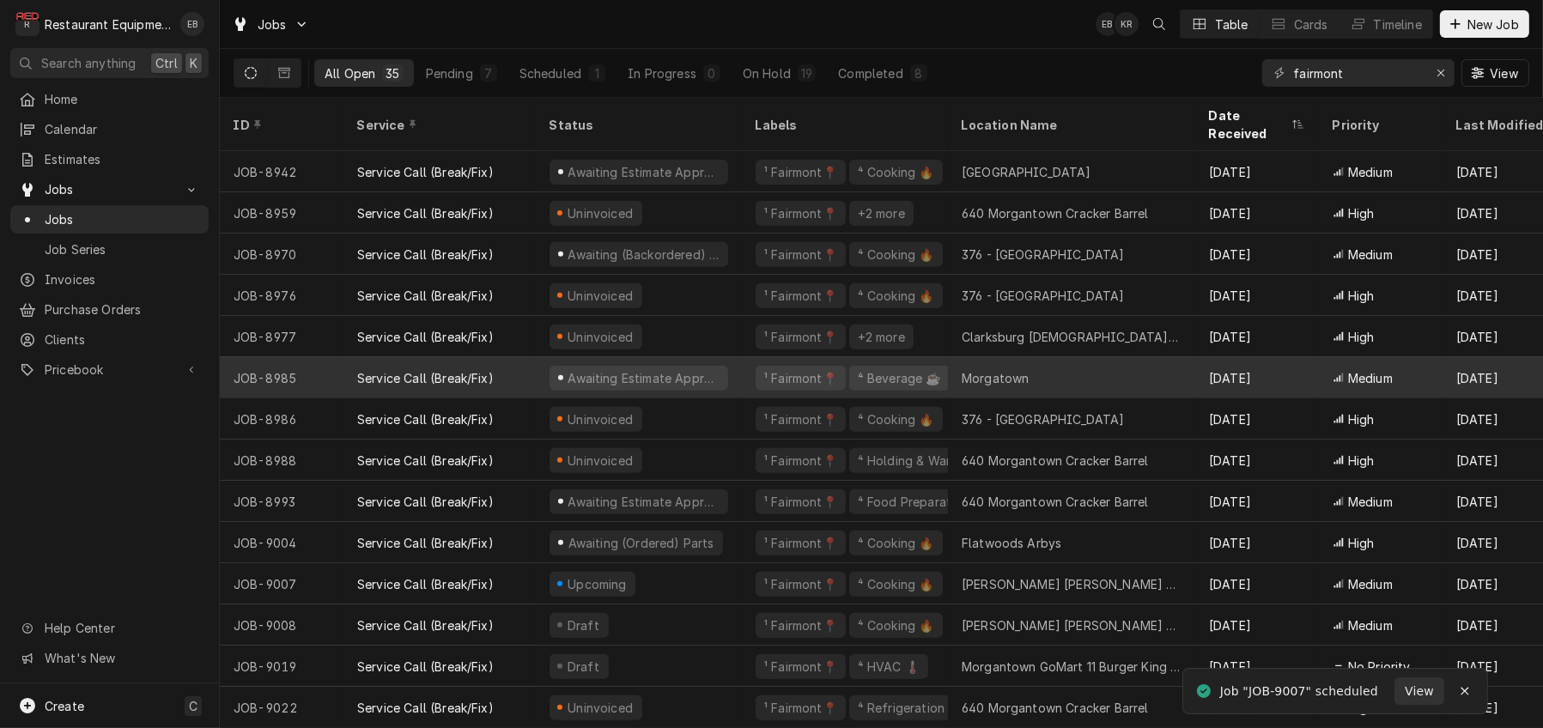
scroll to position [877, 0]
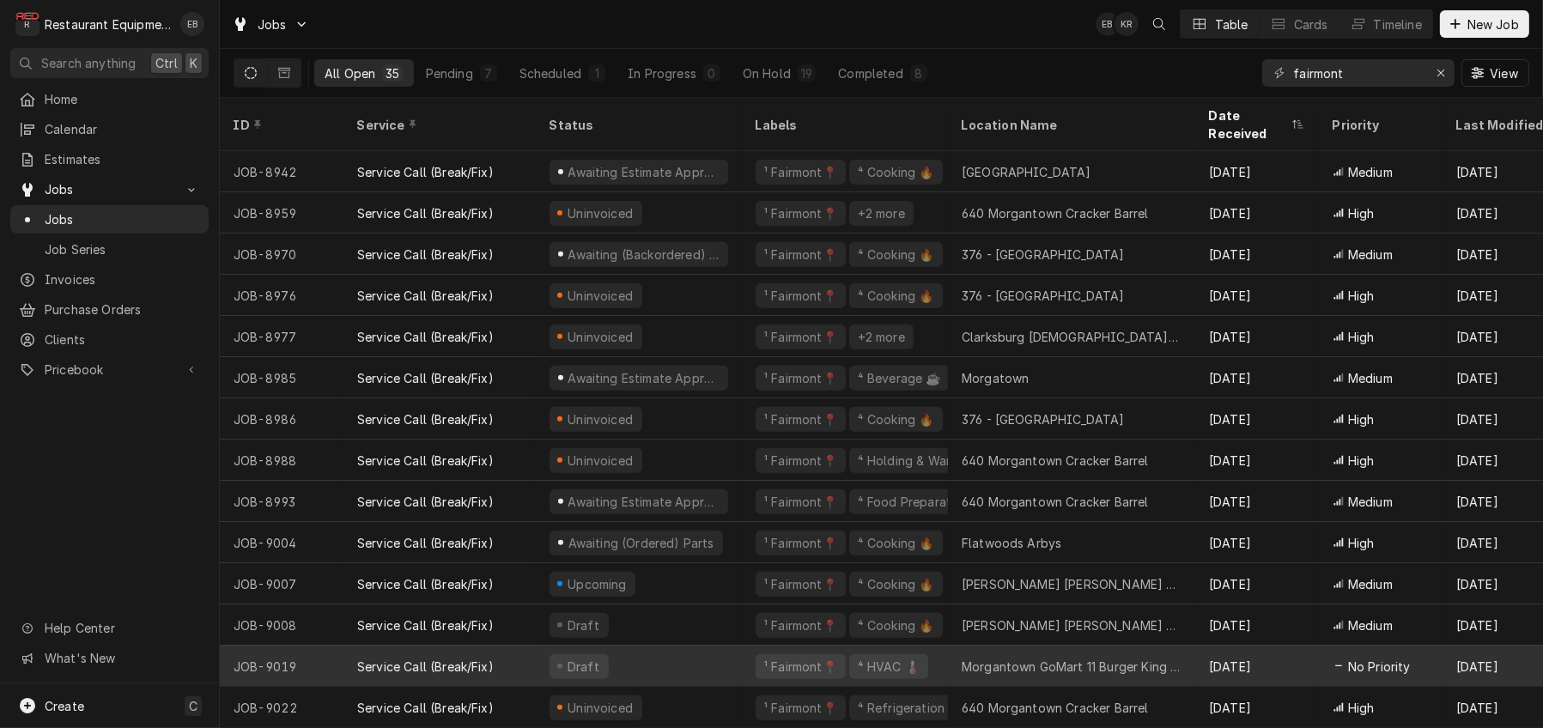
click at [1034, 658] on div "Morgantown GoMart 11 Burger King 26100" at bounding box center [1072, 667] width 220 height 18
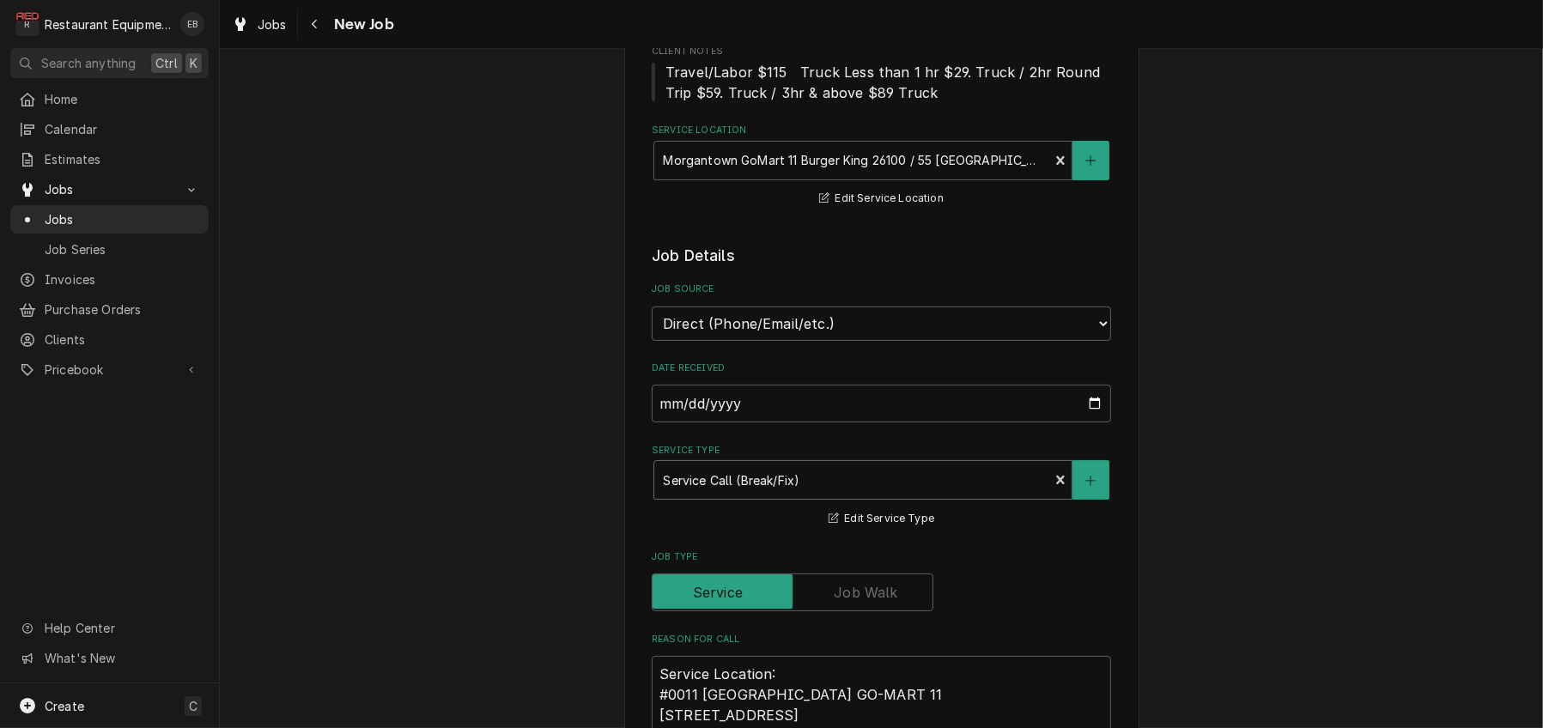
type textarea "x"
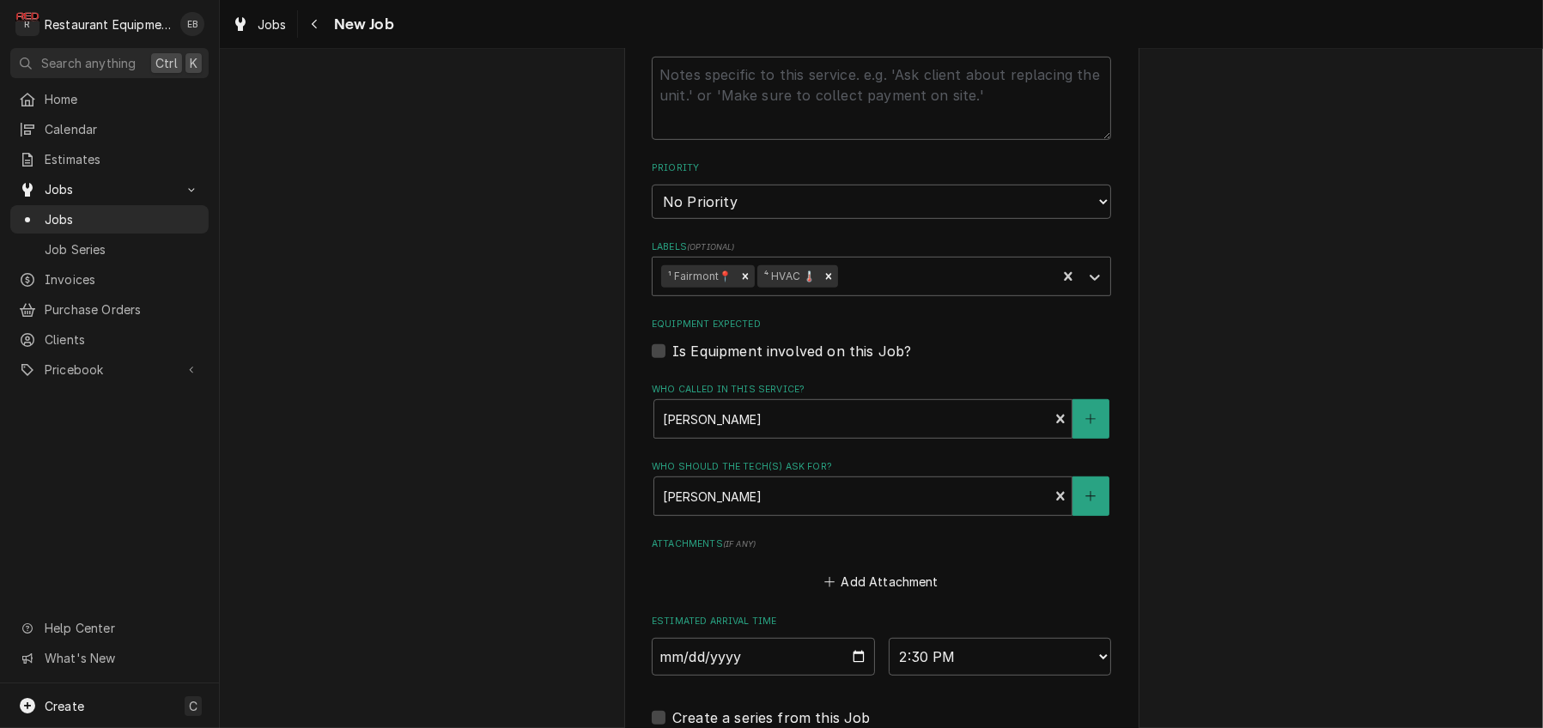
scroll to position [1144, 0]
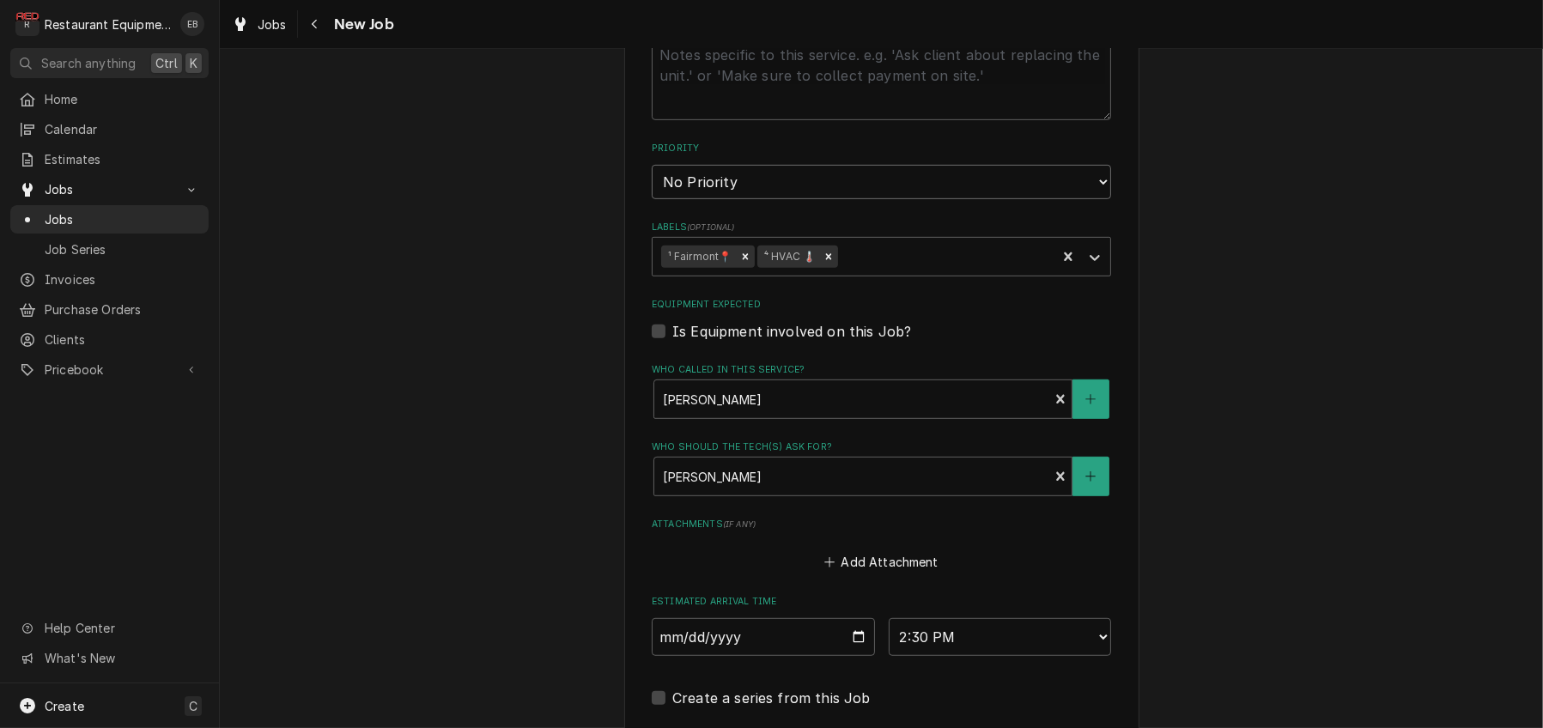
click at [793, 199] on select "No Priority Urgent High Medium Low" at bounding box center [881, 182] width 459 height 34
select select "3"
click at [652, 199] on select "No Priority Urgent High Medium Low" at bounding box center [881, 182] width 459 height 34
type textarea "x"
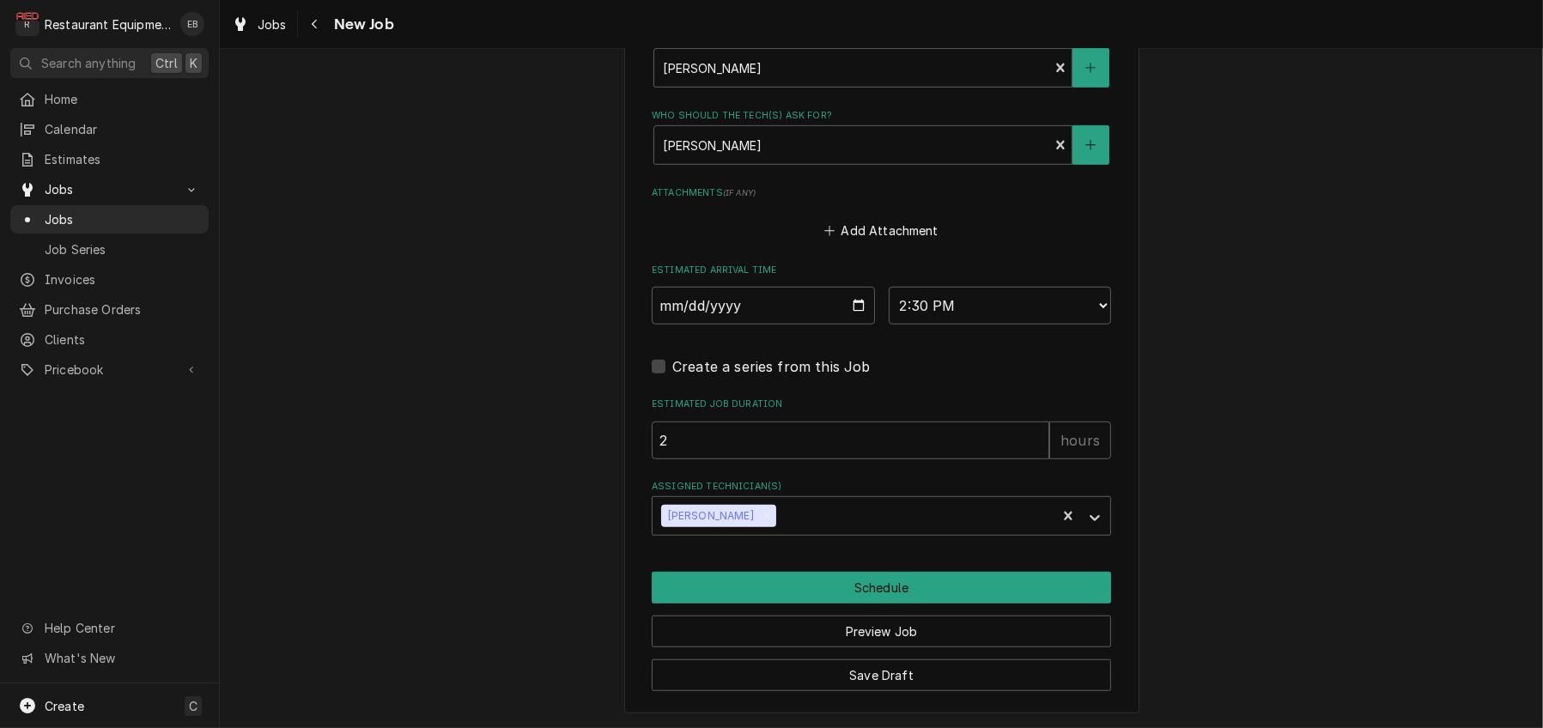
scroll to position [1691, 0]
click at [866, 510] on div "Assigned Technician(s)" at bounding box center [914, 516] width 268 height 31
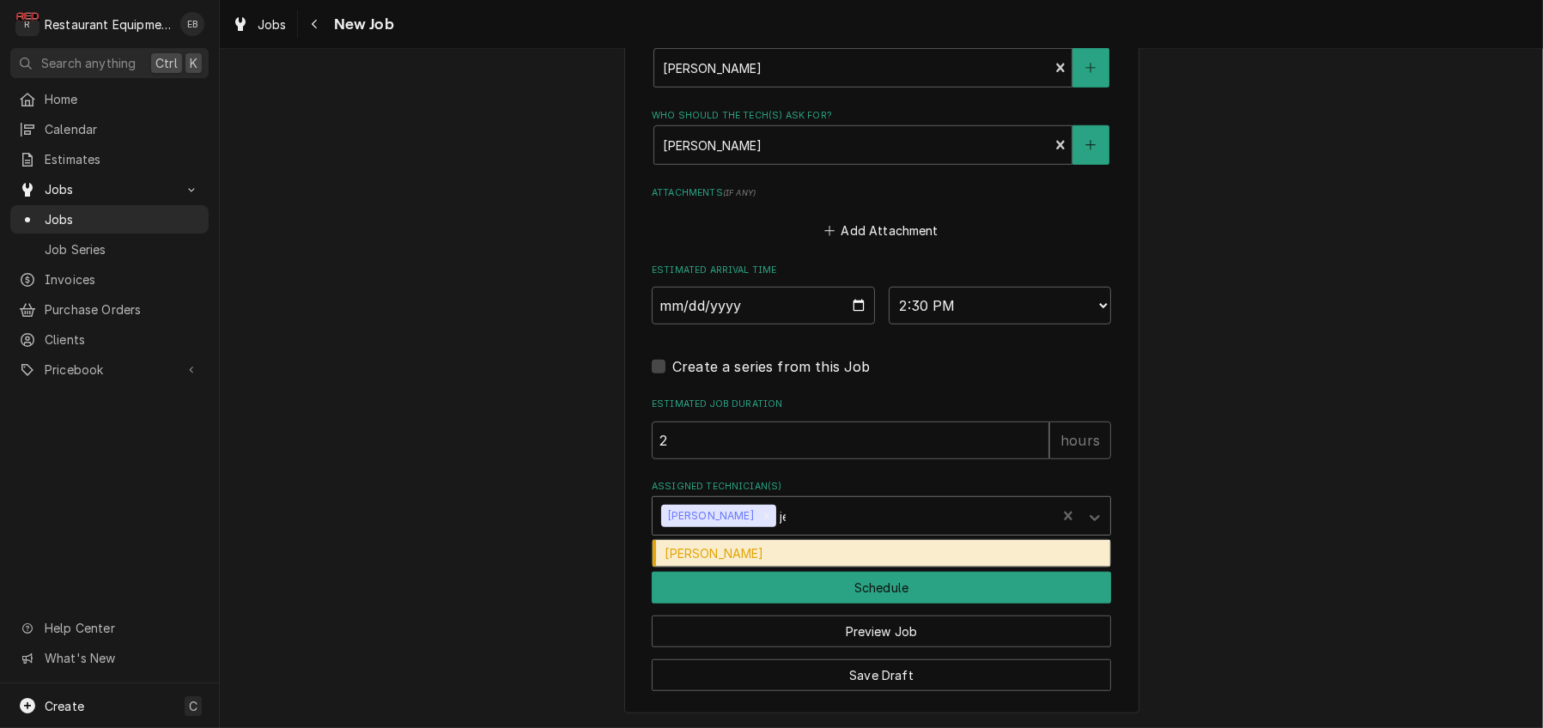
type input "j"
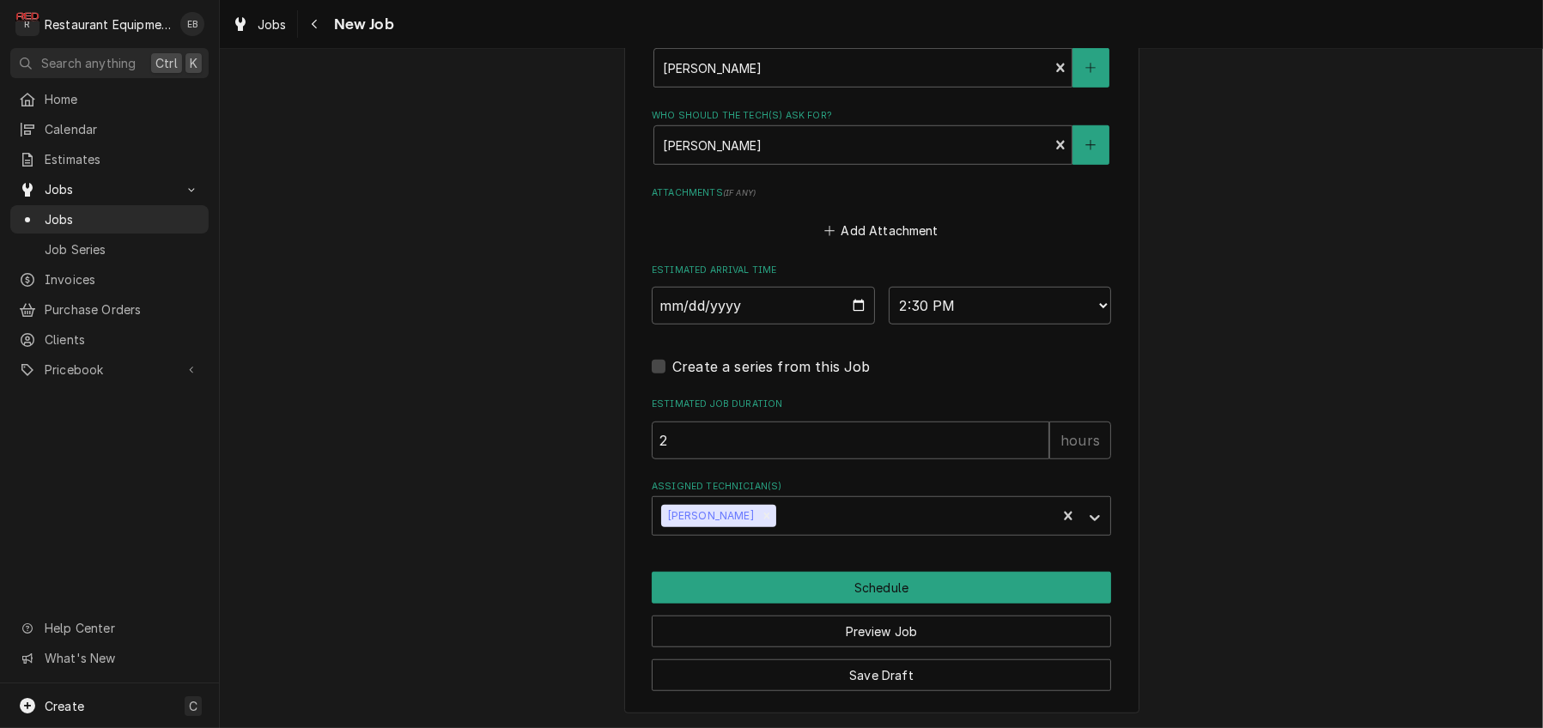
click at [1055, 480] on label "Assigned Technician(s)" at bounding box center [881, 487] width 459 height 14
click at [858, 287] on input "2025-09-25" at bounding box center [763, 306] width 223 height 38
type textarea "x"
type input "2025-09-26"
type textarea "x"
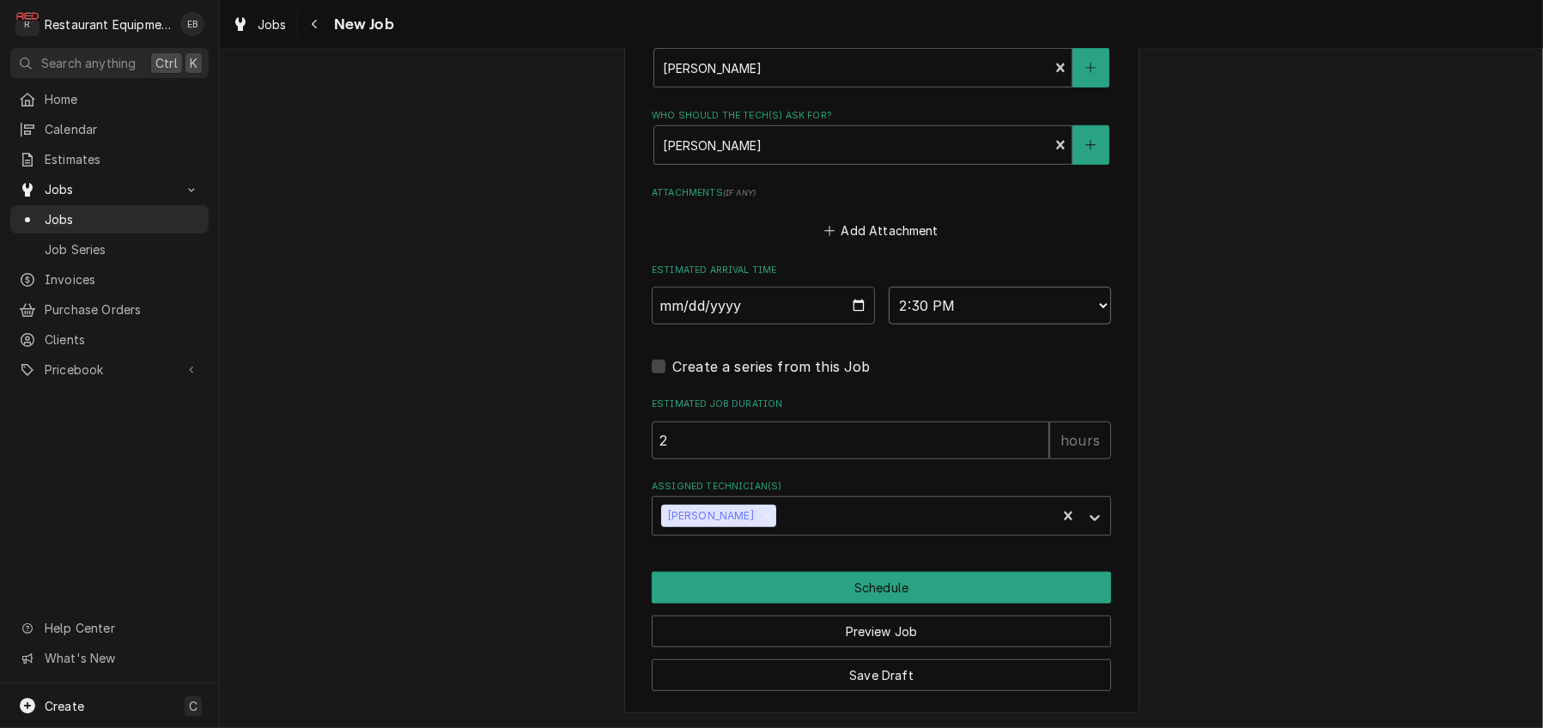
click at [991, 287] on select "AM / PM 6:00 AM 6:15 AM 6:30 AM 6:45 AM 7:00 AM 7:15 AM 7:30 AM 7:45 AM 8:00 AM…" at bounding box center [1000, 306] width 223 height 38
select select "13:00:00"
click at [889, 287] on select "AM / PM 6:00 AM 6:15 AM 6:30 AM 6:45 AM 7:00 AM 7:15 AM 7:30 AM 7:45 AM 8:00 AM…" at bounding box center [1000, 306] width 223 height 38
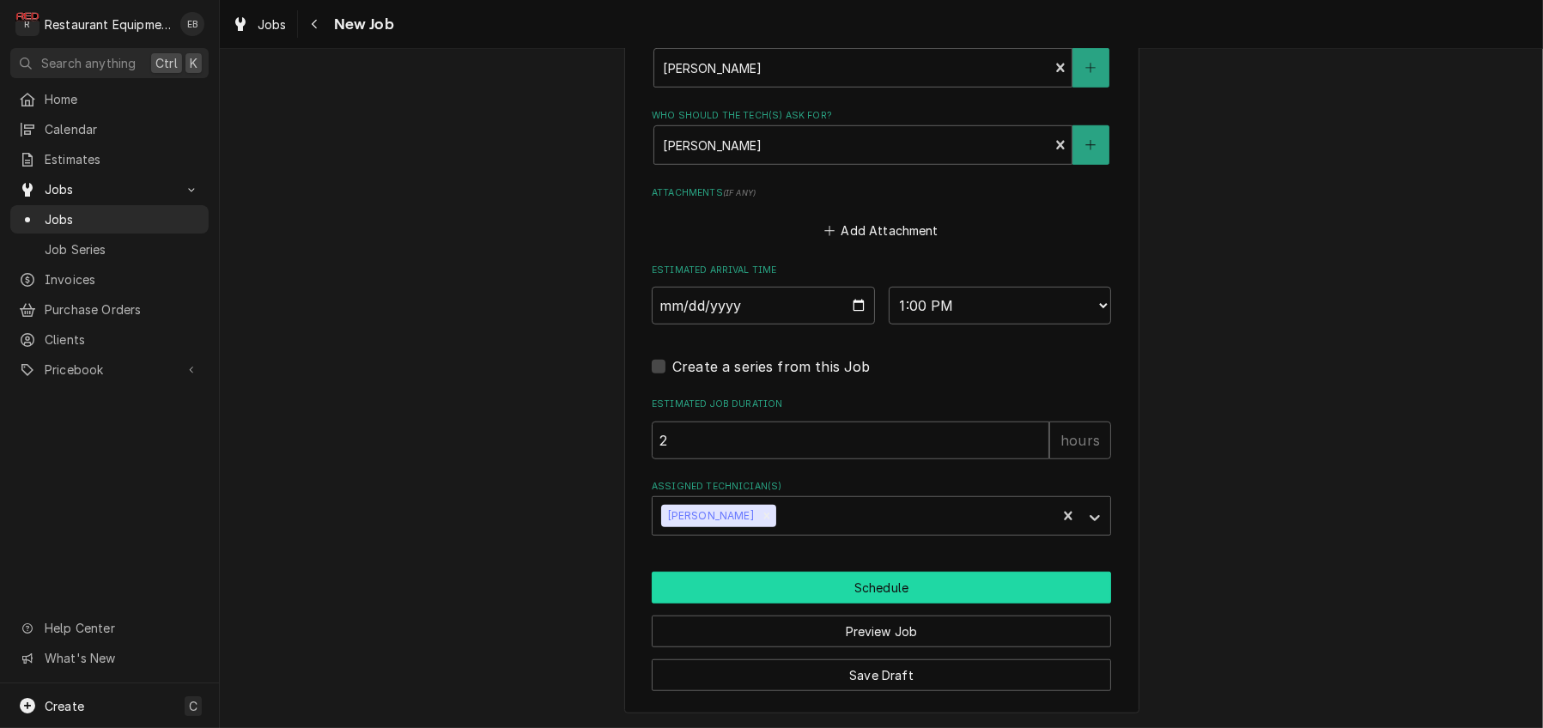
click at [880, 577] on button "Schedule" at bounding box center [881, 588] width 459 height 32
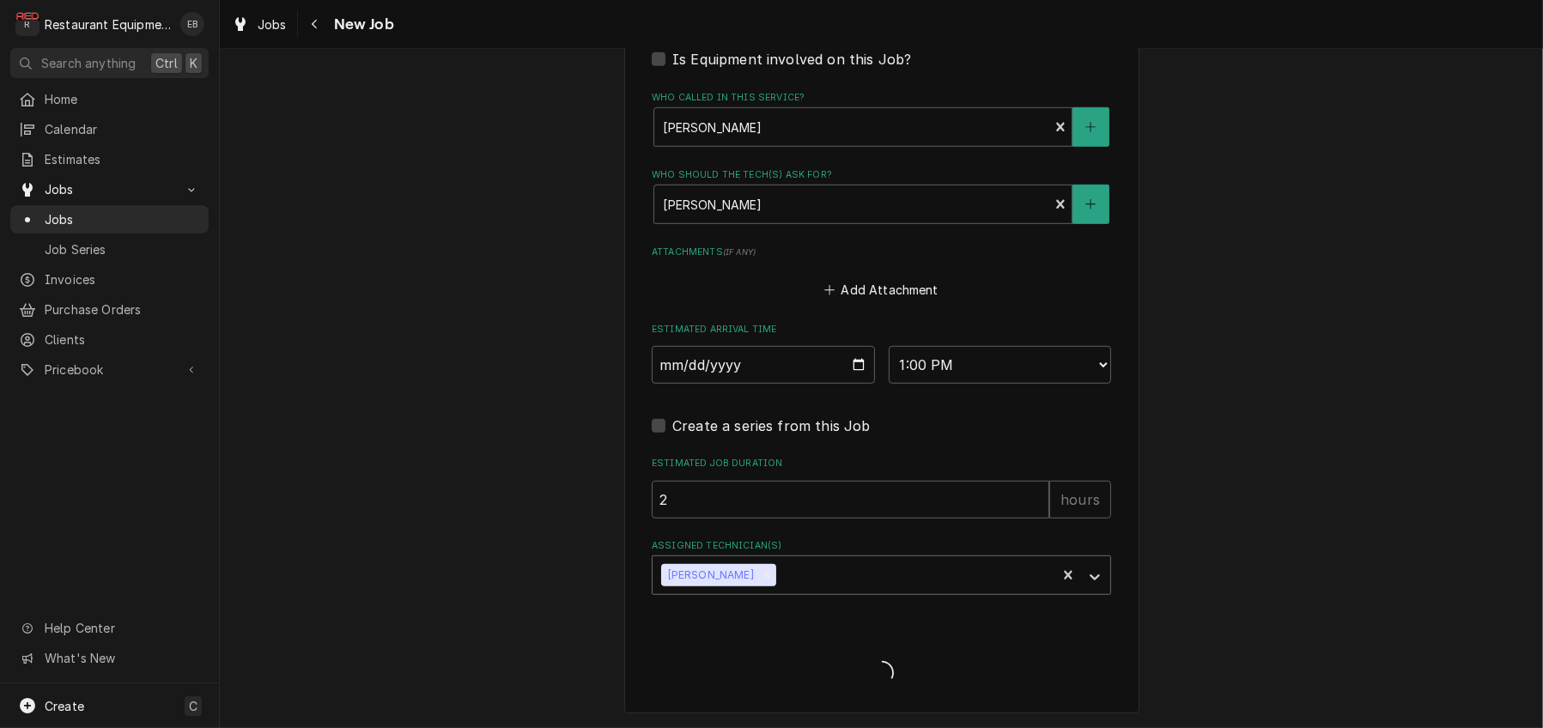
scroll to position [1626, 0]
type textarea "x"
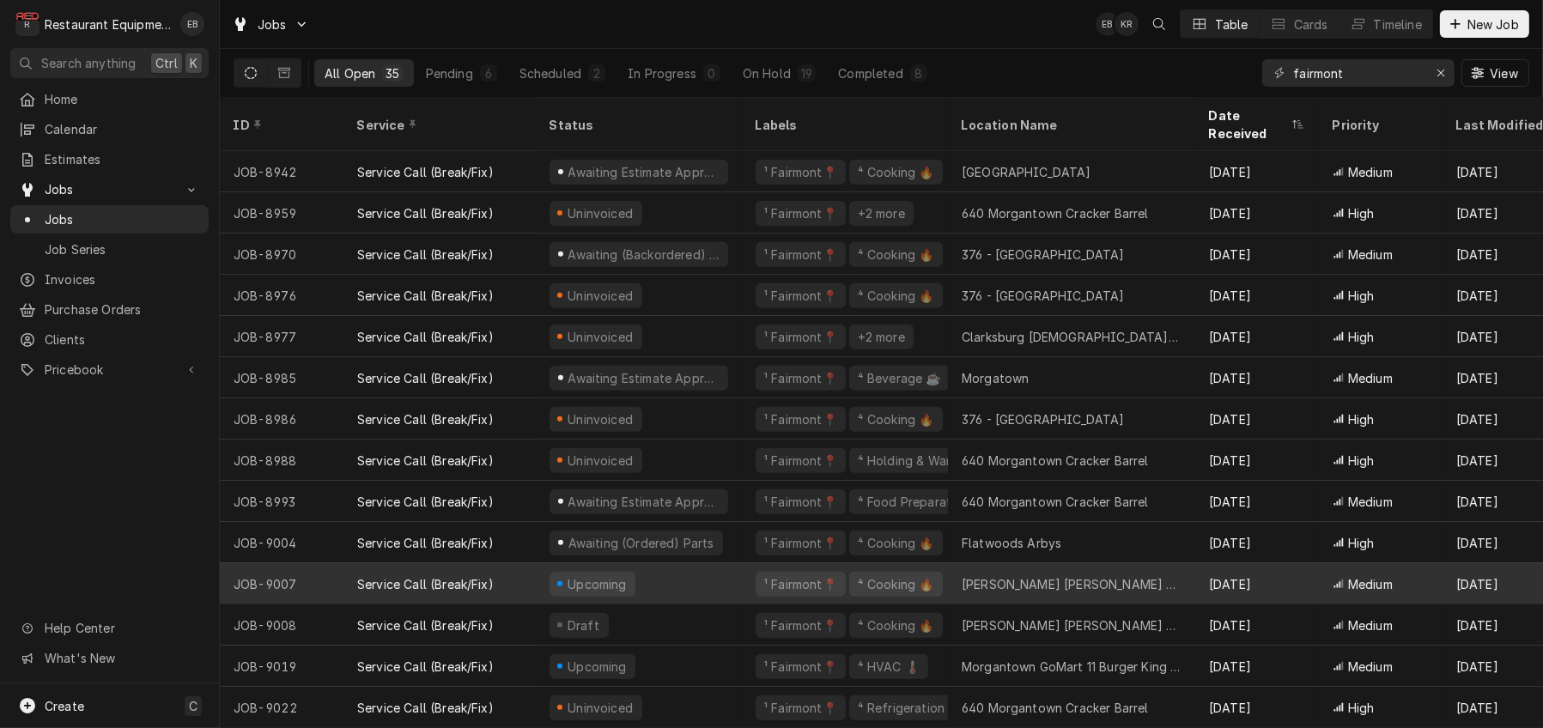
scroll to position [877, 0]
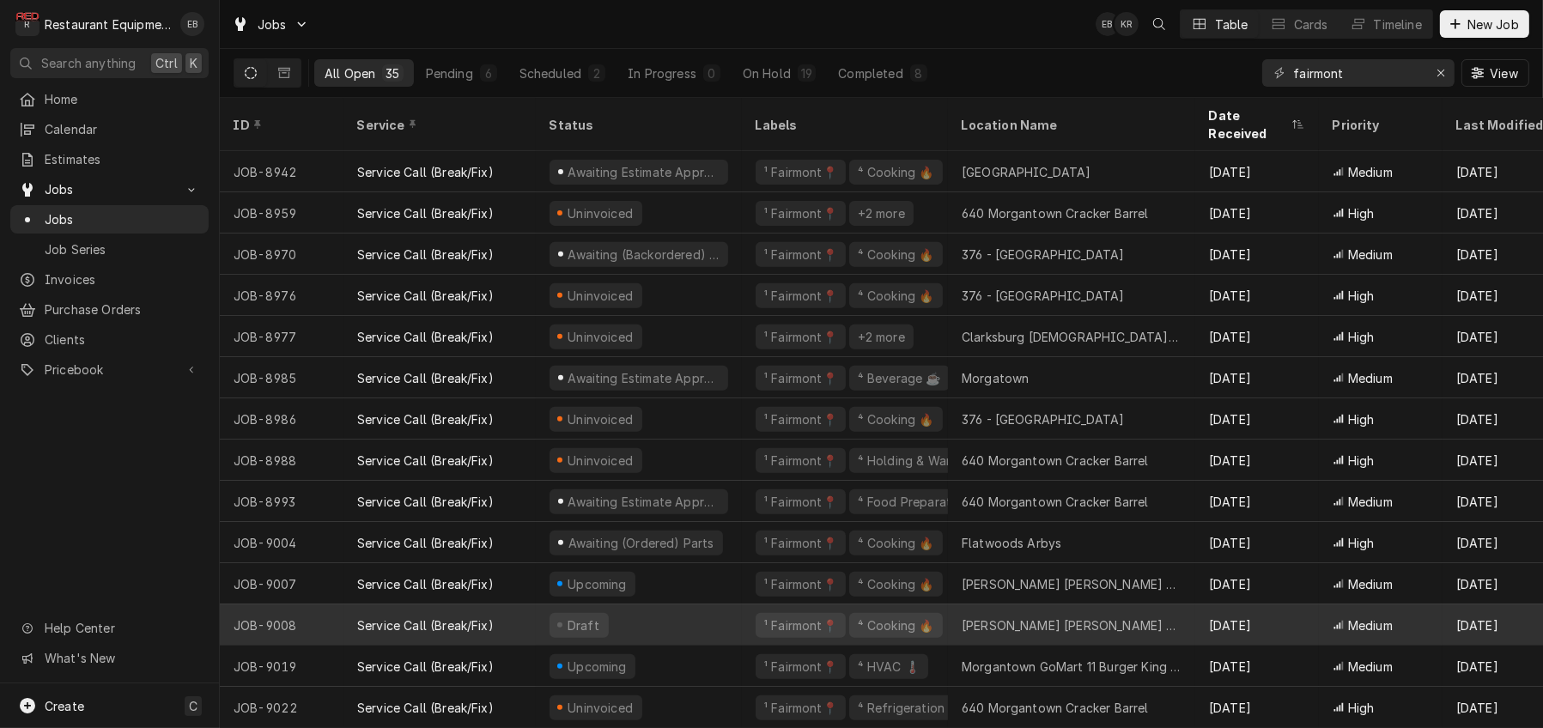
click at [737, 607] on div "Draft" at bounding box center [639, 624] width 206 height 41
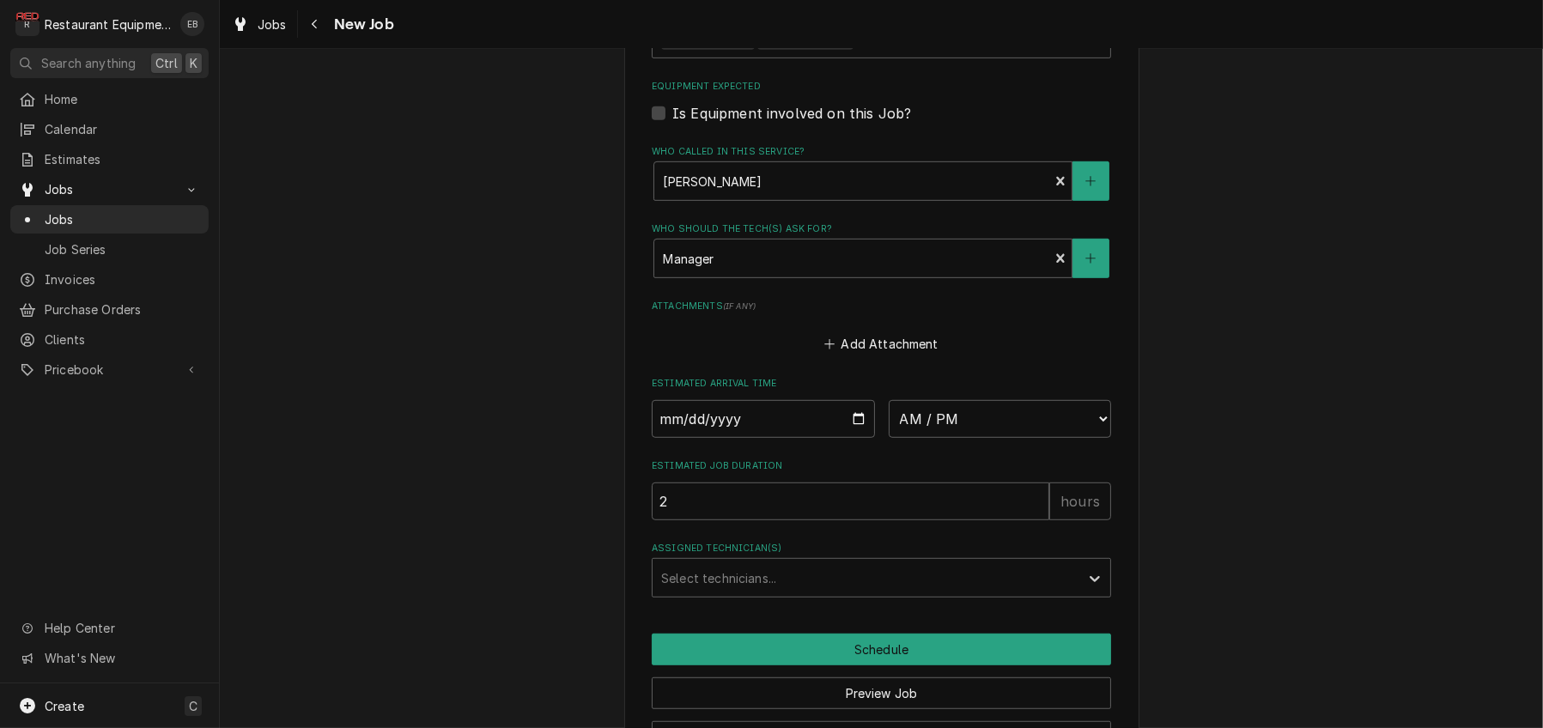
scroll to position [1316, 0]
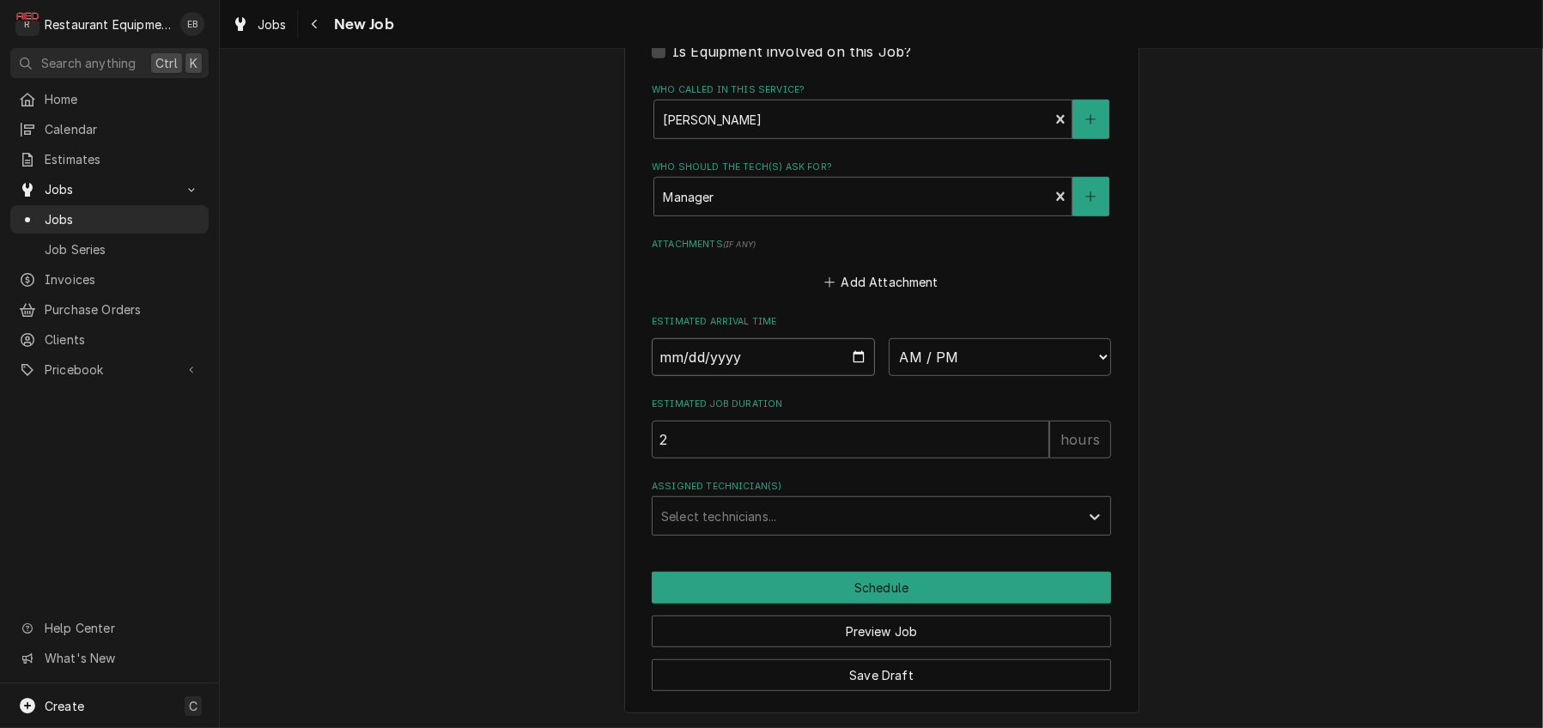
click at [862, 376] on input "Date" at bounding box center [763, 357] width 223 height 38
type textarea "x"
type input "[DATE]"
click at [1025, 376] on select "AM / PM 6:00 AM 6:15 AM 6:30 AM 6:45 AM 7:00 AM 7:15 AM 7:30 AM 7:45 AM 8:00 AM…" at bounding box center [1000, 357] width 223 height 38
type textarea "x"
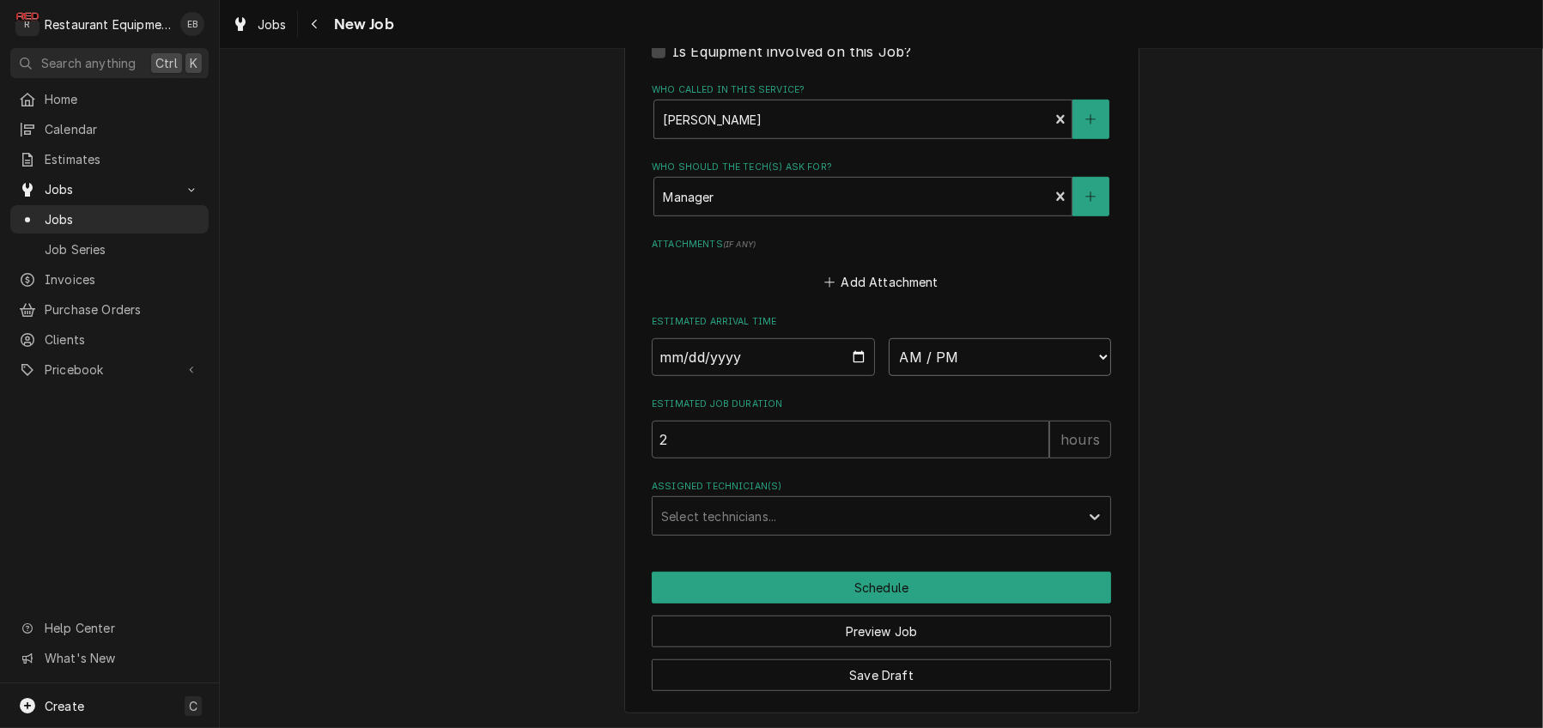
select select "13:00:00"
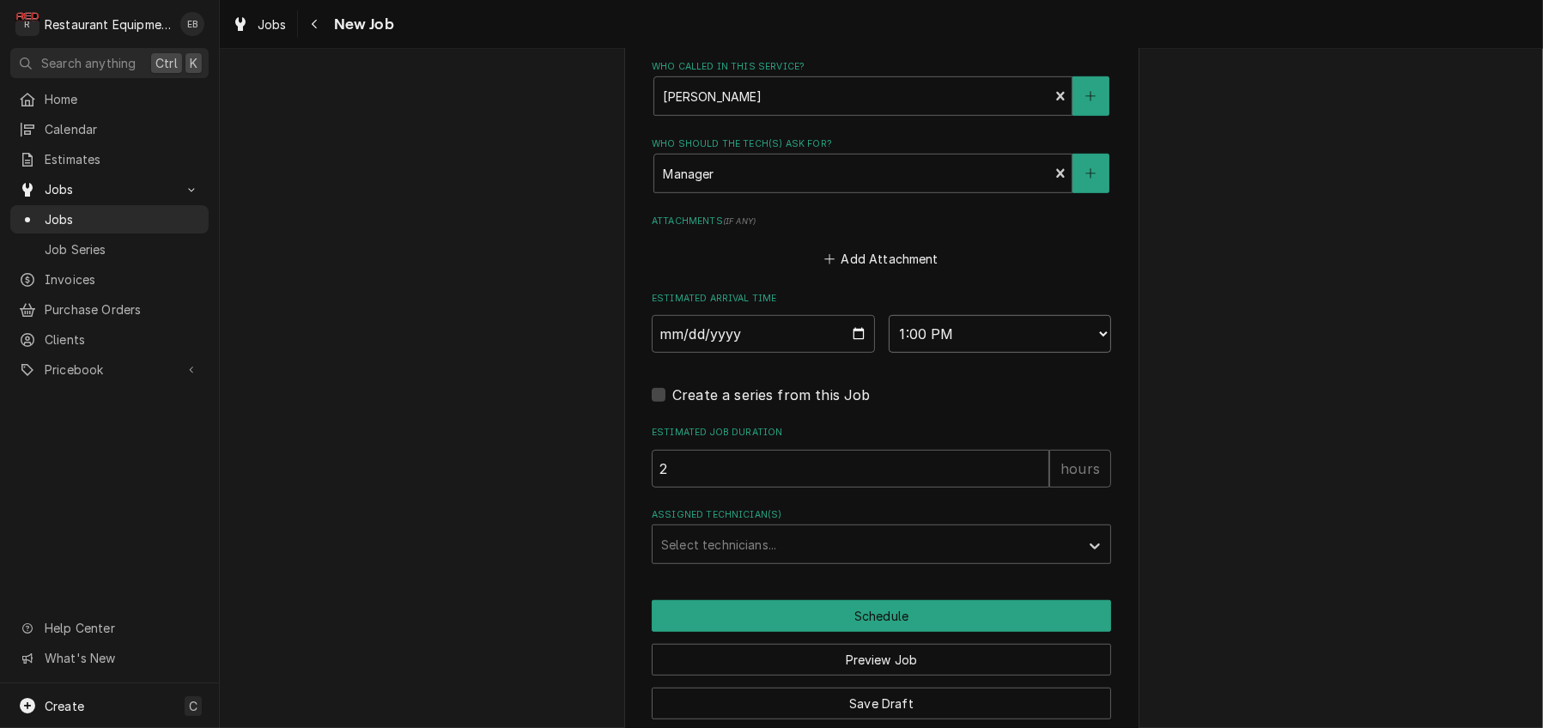
type textarea "x"
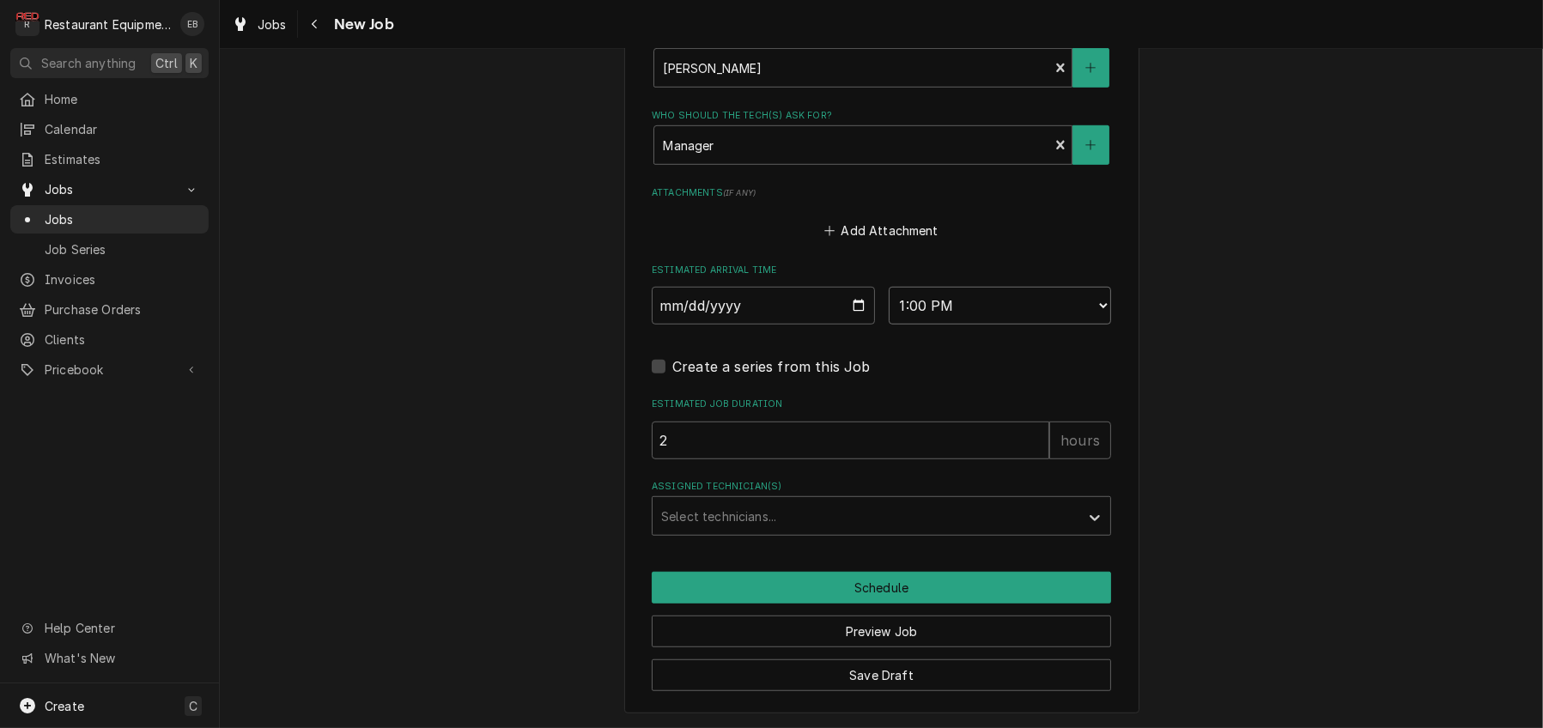
scroll to position [1545, 0]
click at [846, 510] on div "Assigned Technician(s)" at bounding box center [866, 516] width 410 height 31
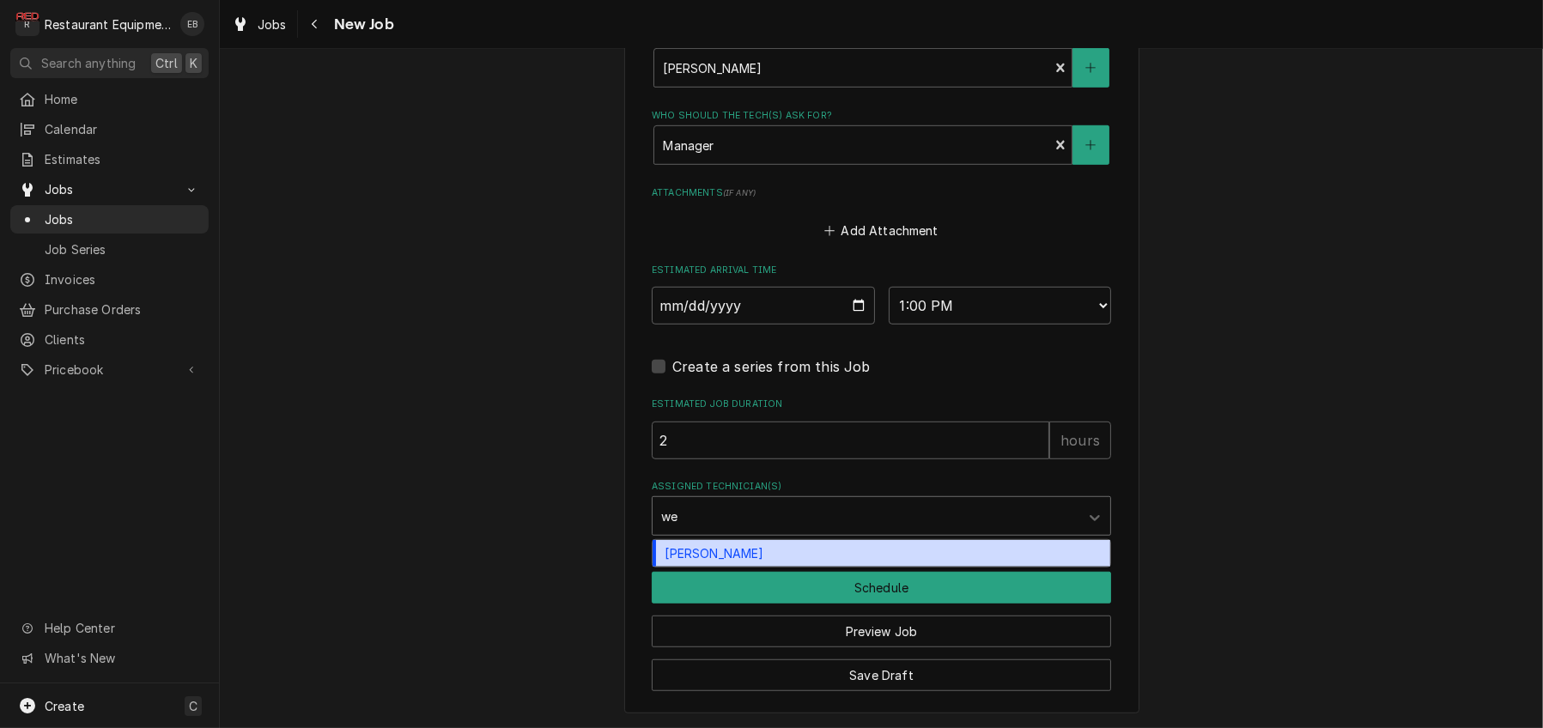
type input "wes"
click at [763, 557] on div "Wesley Fisher" at bounding box center [881, 553] width 458 height 27
type textarea "x"
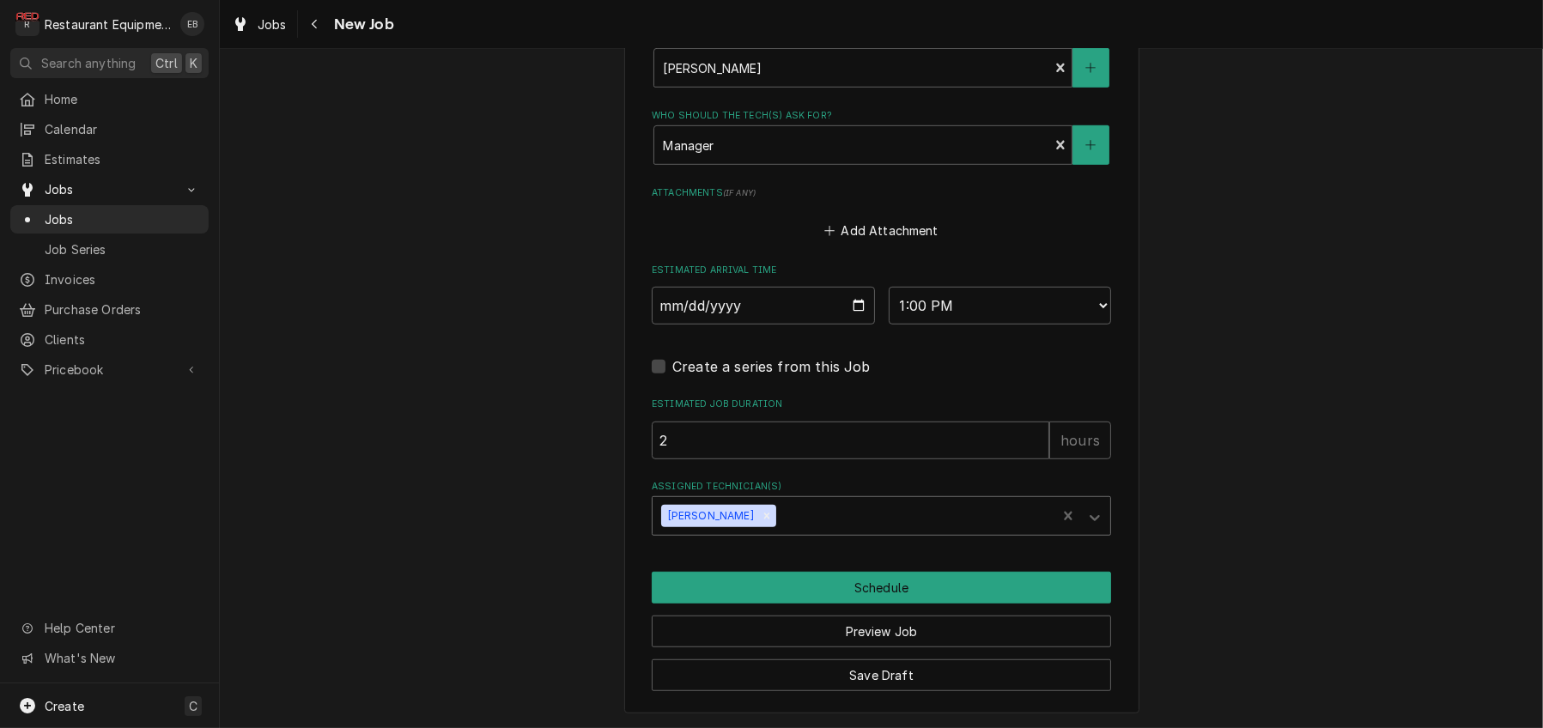
scroll to position [1561, 0]
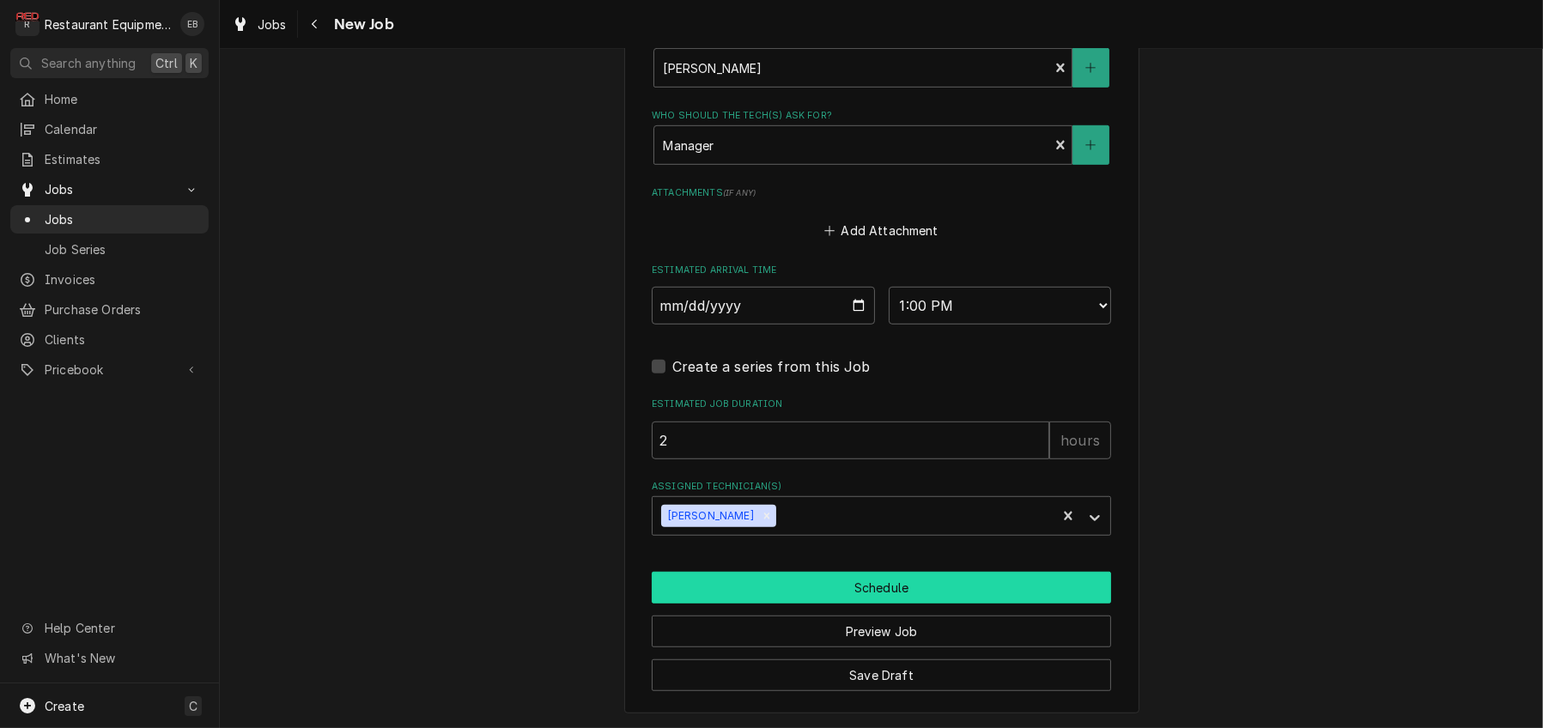
click at [930, 579] on button "Schedule" at bounding box center [881, 588] width 459 height 32
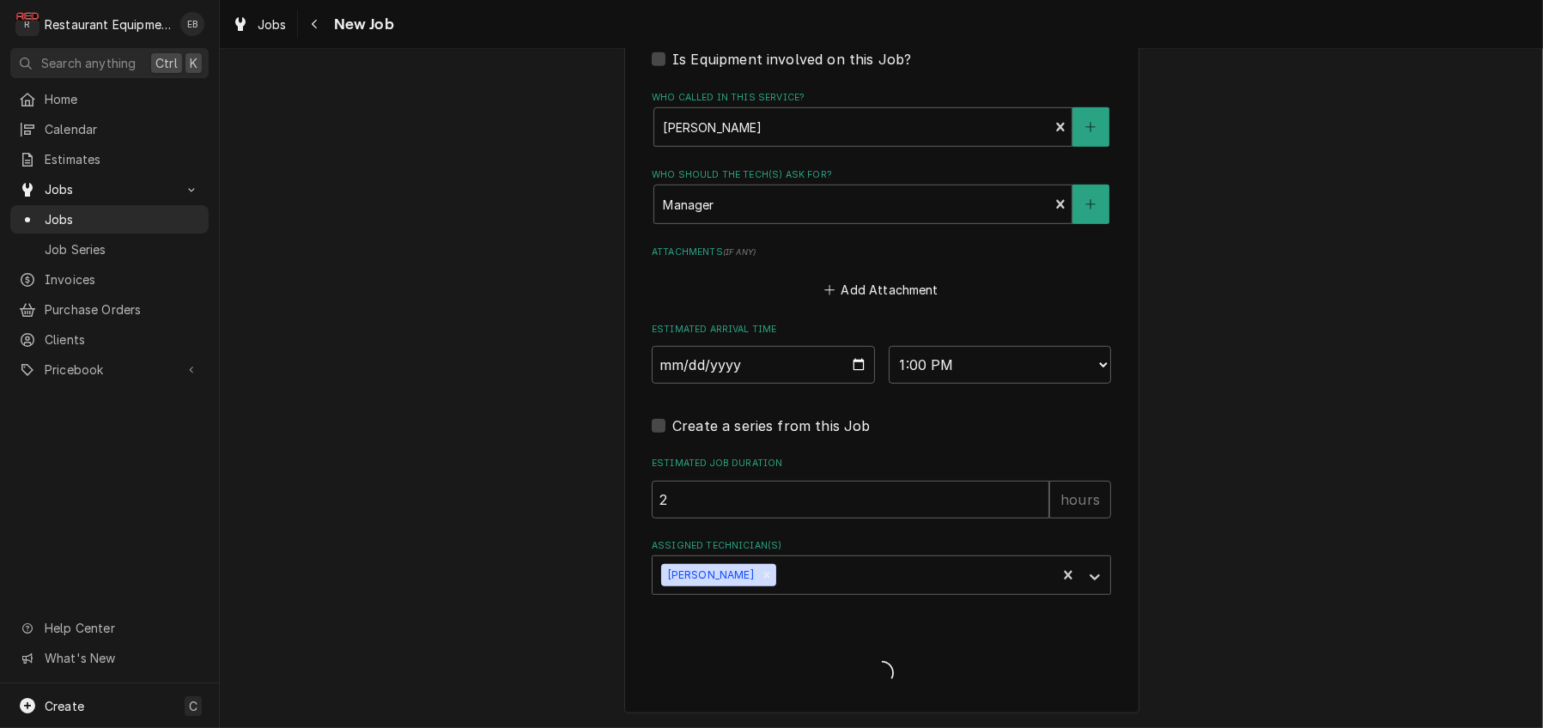
scroll to position [1496, 0]
type textarea "x"
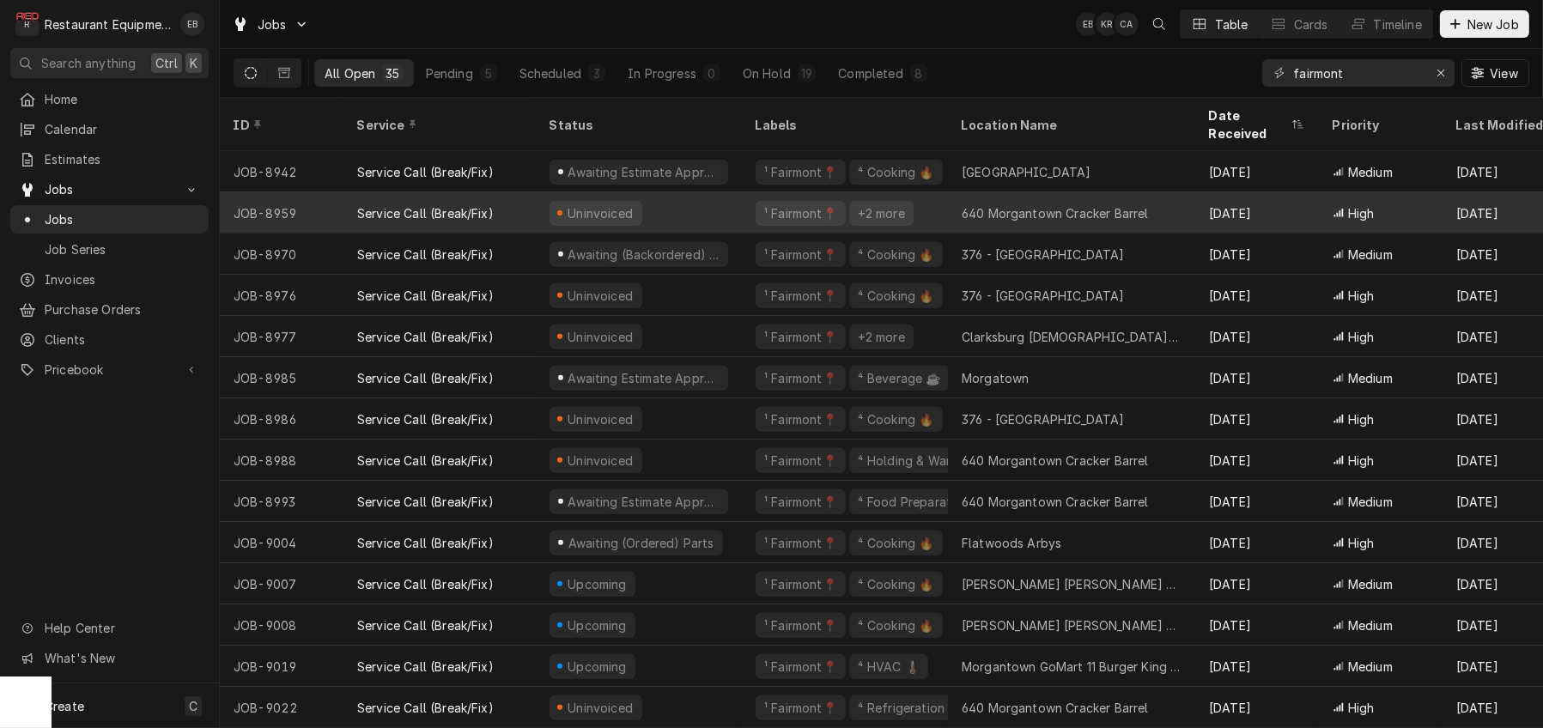
scroll to position [877, 0]
